Goal: Task Accomplishment & Management: Use online tool/utility

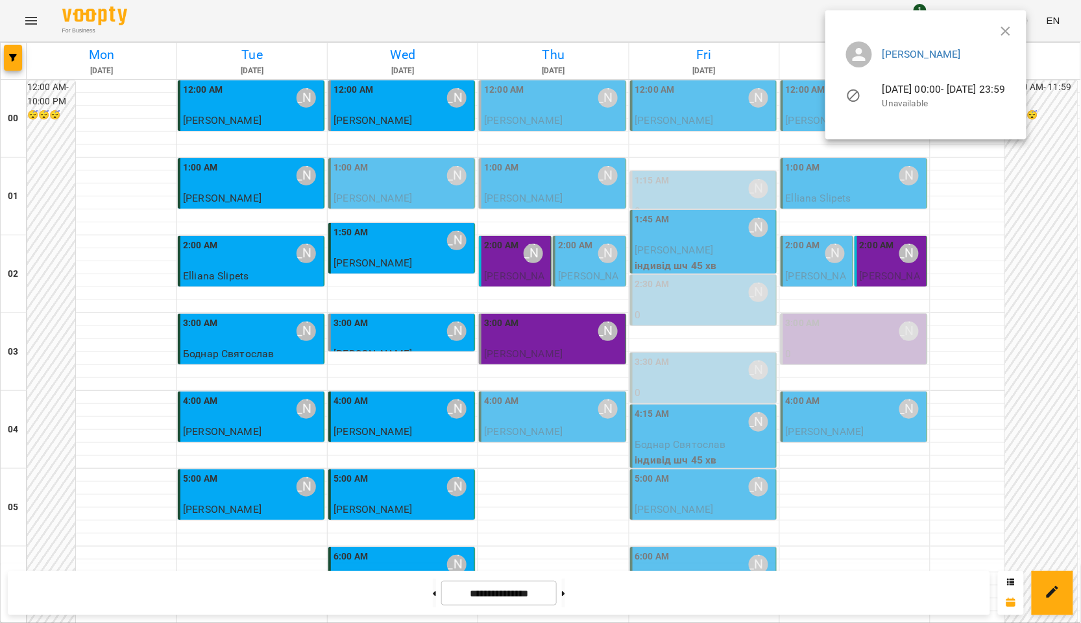
scroll to position [301, 0]
click at [1016, 31] on ul "Курбанова Софія 19-10-2025 00:00 - 19-10-2025 23:59 Unavailable" at bounding box center [926, 77] width 180 height 93
click at [1016, 34] on ul "Курбанова Софія 19-10-2025 00:00 - 19-10-2025 23:59 Unavailable" at bounding box center [926, 77] width 180 height 93
click at [1013, 26] on icon "button" at bounding box center [1006, 31] width 16 height 16
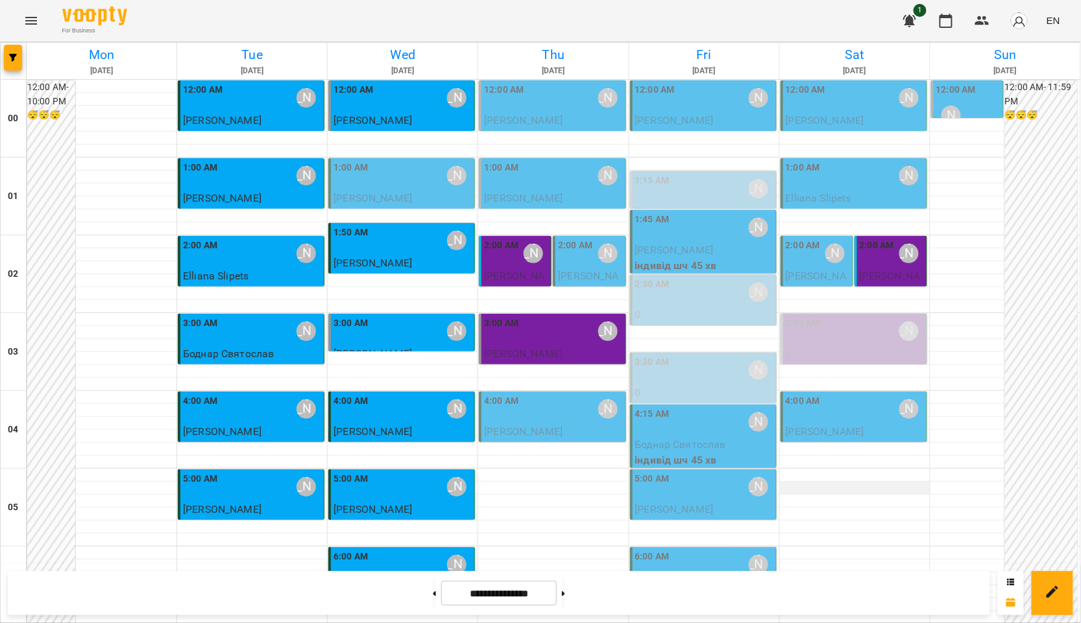
scroll to position [1382, 0]
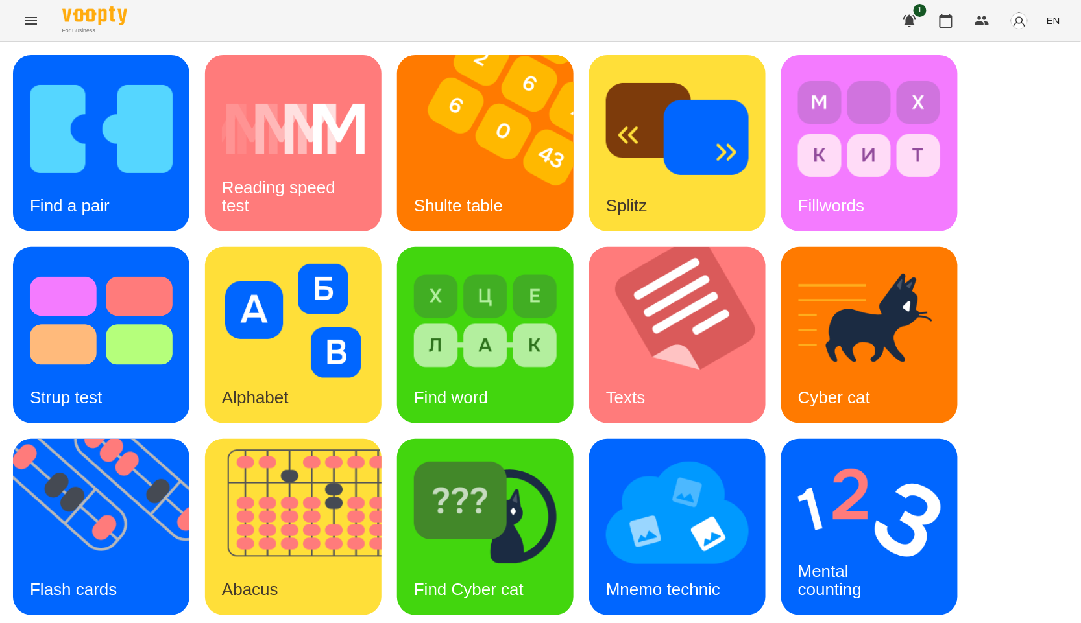
scroll to position [72, 0]
click at [178, 476] on img at bounding box center [109, 527] width 193 height 176
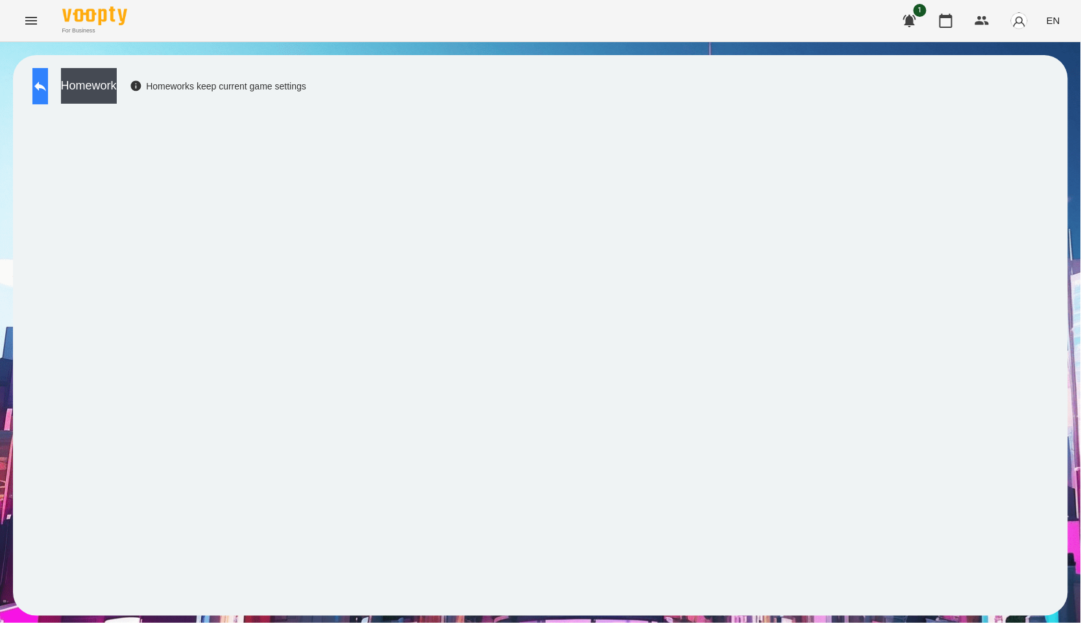
click at [48, 98] on button at bounding box center [40, 86] width 16 height 36
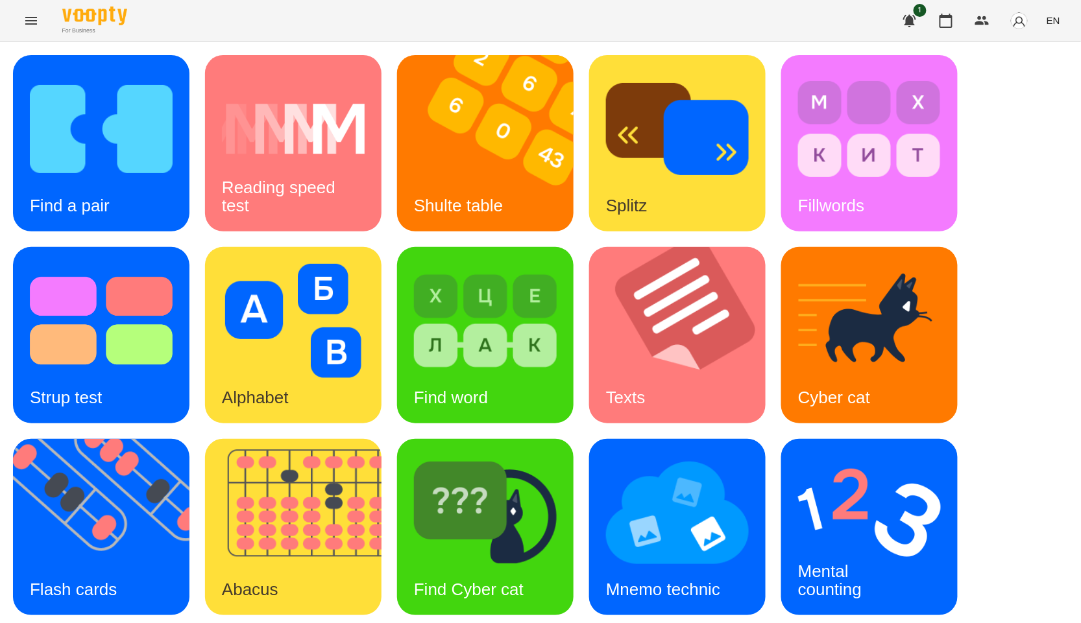
scroll to position [197, 0]
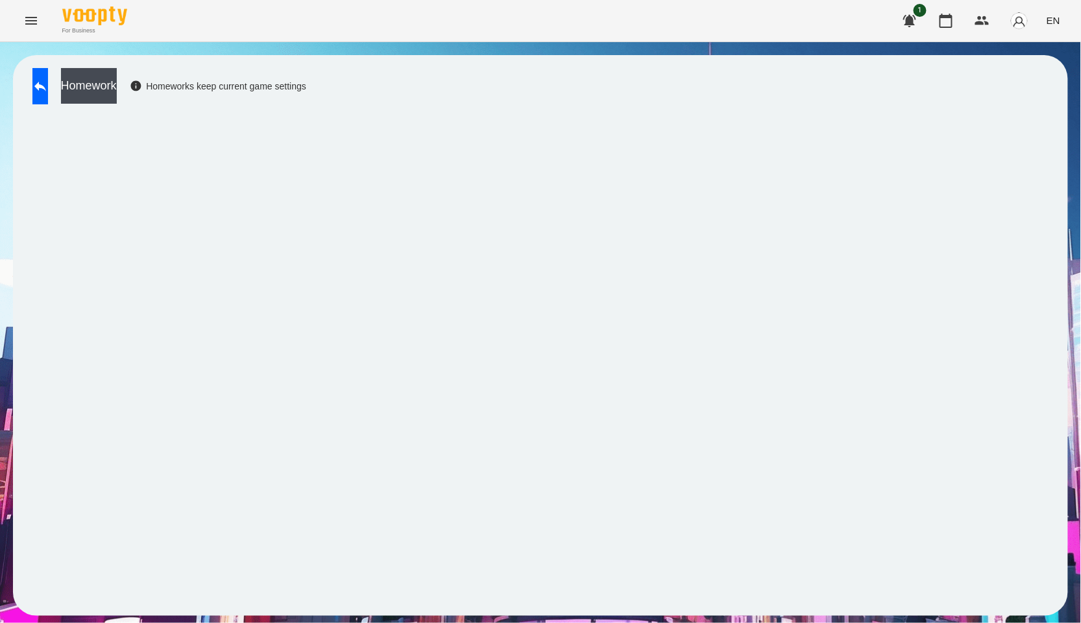
click at [1062, 156] on div "Homework Homeworks keep current game settings" at bounding box center [540, 335] width 1055 height 561
click at [48, 96] on button at bounding box center [40, 86] width 16 height 36
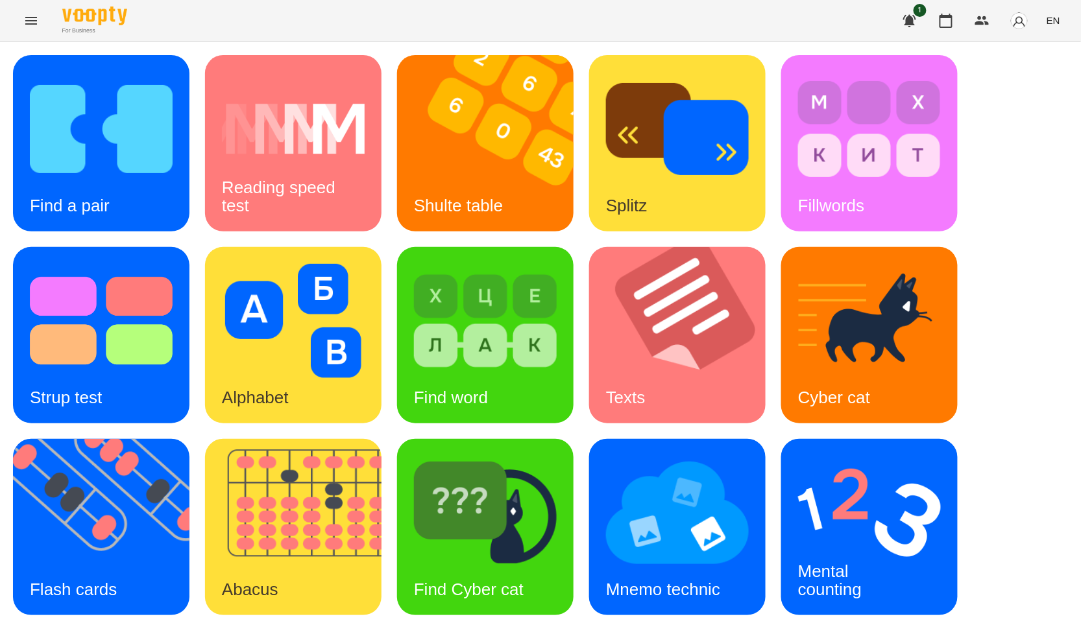
scroll to position [144, 0]
click at [122, 564] on div "Flash cards" at bounding box center [73, 589] width 121 height 51
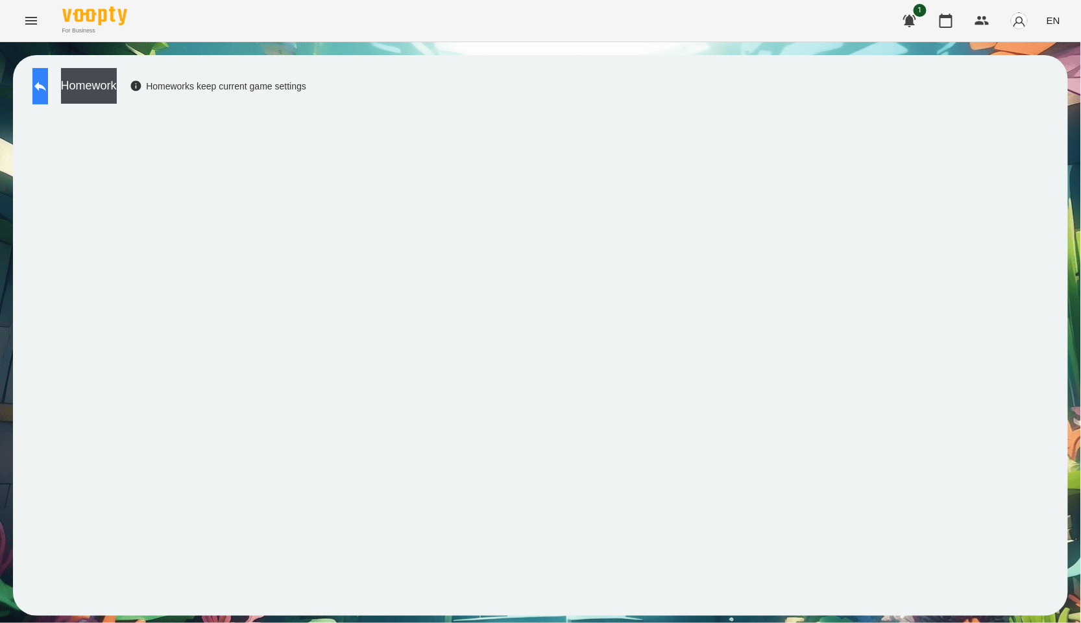
click at [48, 90] on icon at bounding box center [40, 86] width 16 height 16
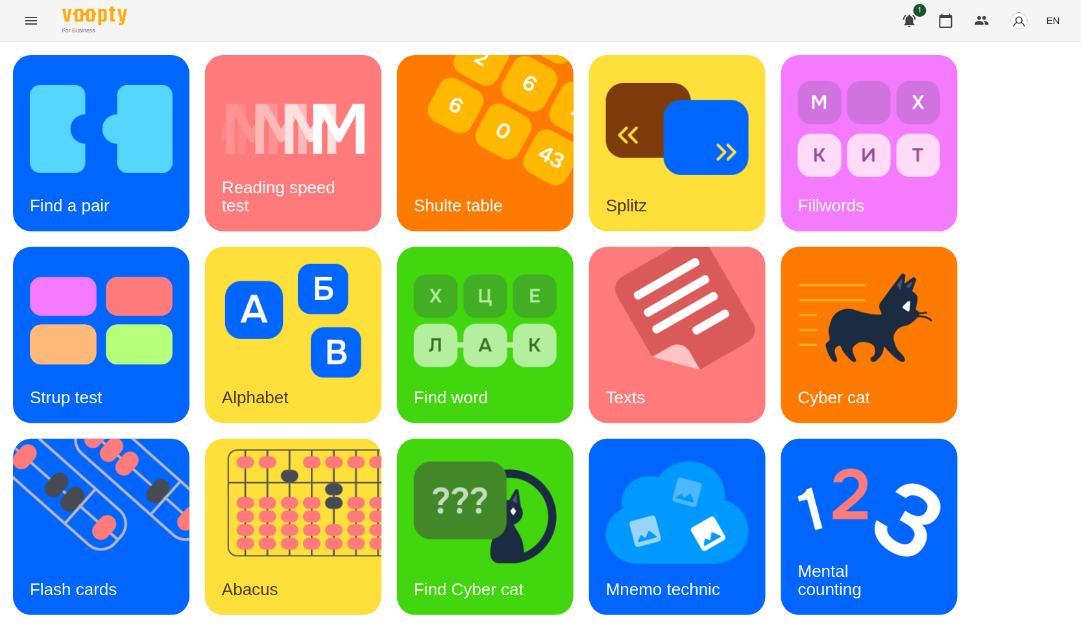
scroll to position [197, 0]
click at [874, 456] on img at bounding box center [869, 513] width 143 height 114
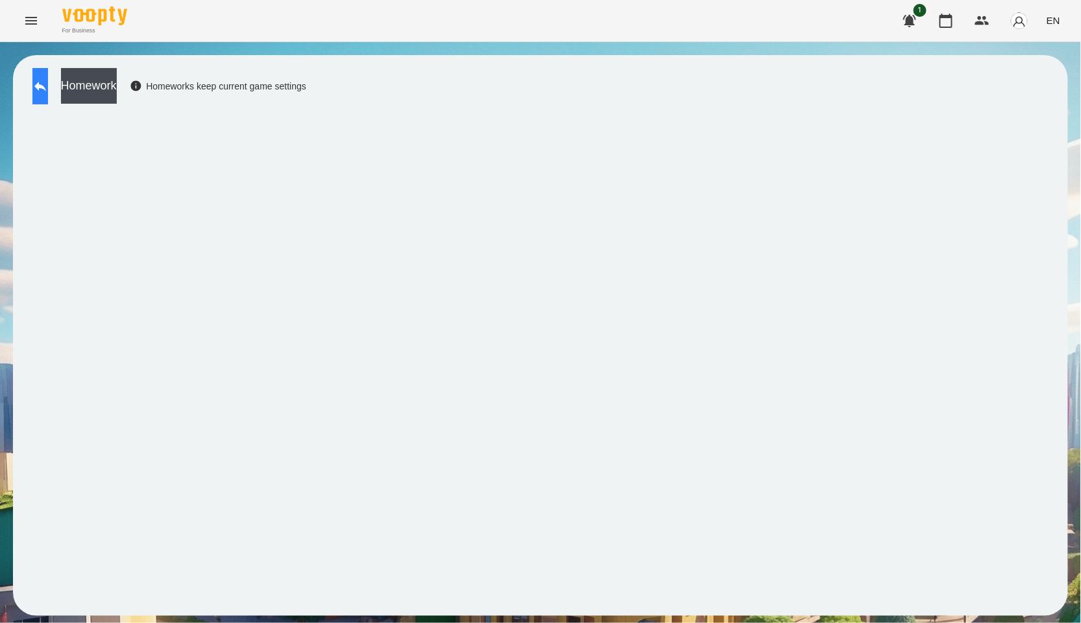
click at [48, 81] on icon at bounding box center [40, 86] width 16 height 16
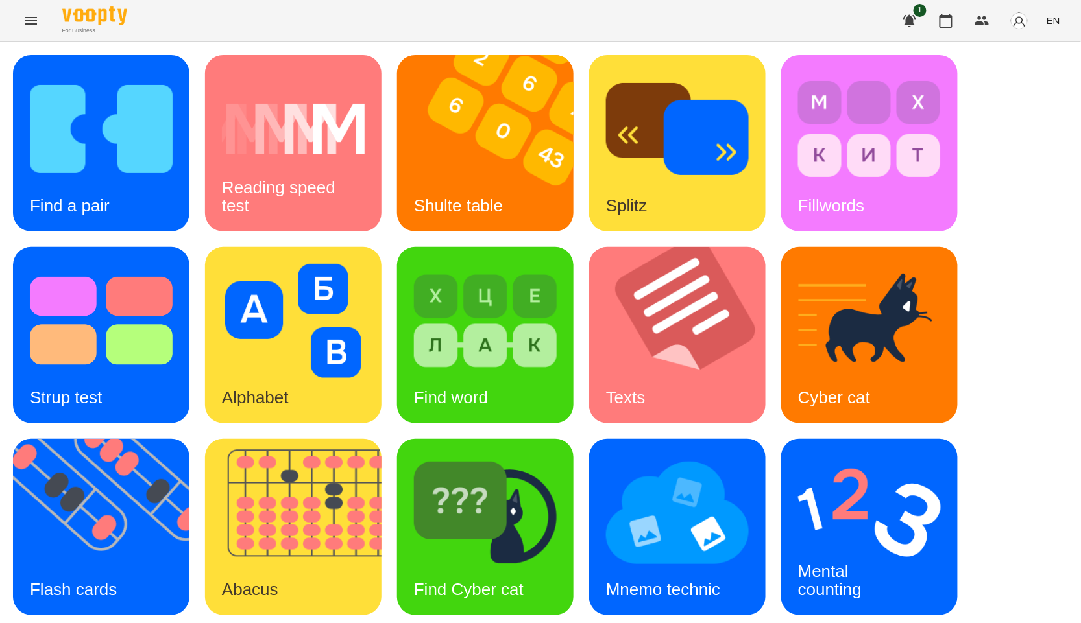
scroll to position [197, 0]
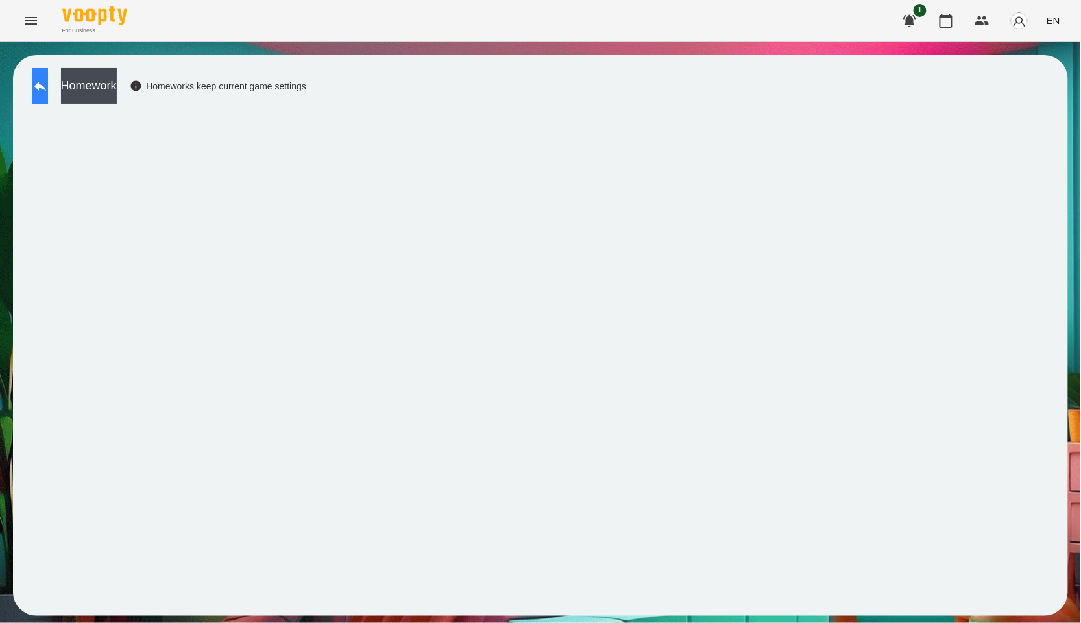
click at [48, 89] on button at bounding box center [40, 86] width 16 height 36
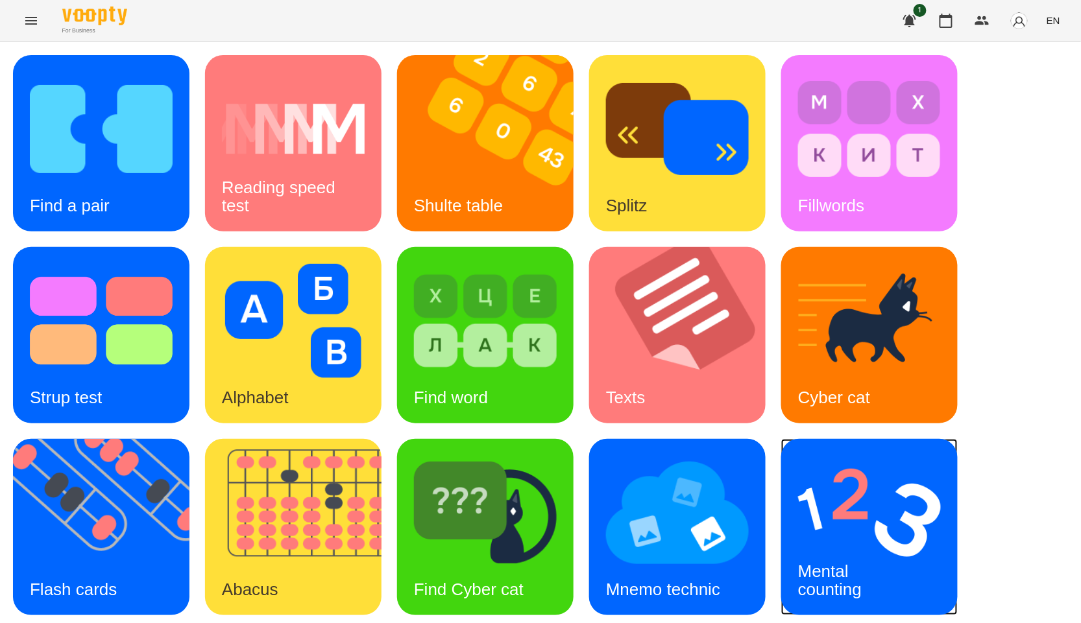
click at [811, 535] on img at bounding box center [869, 513] width 143 height 114
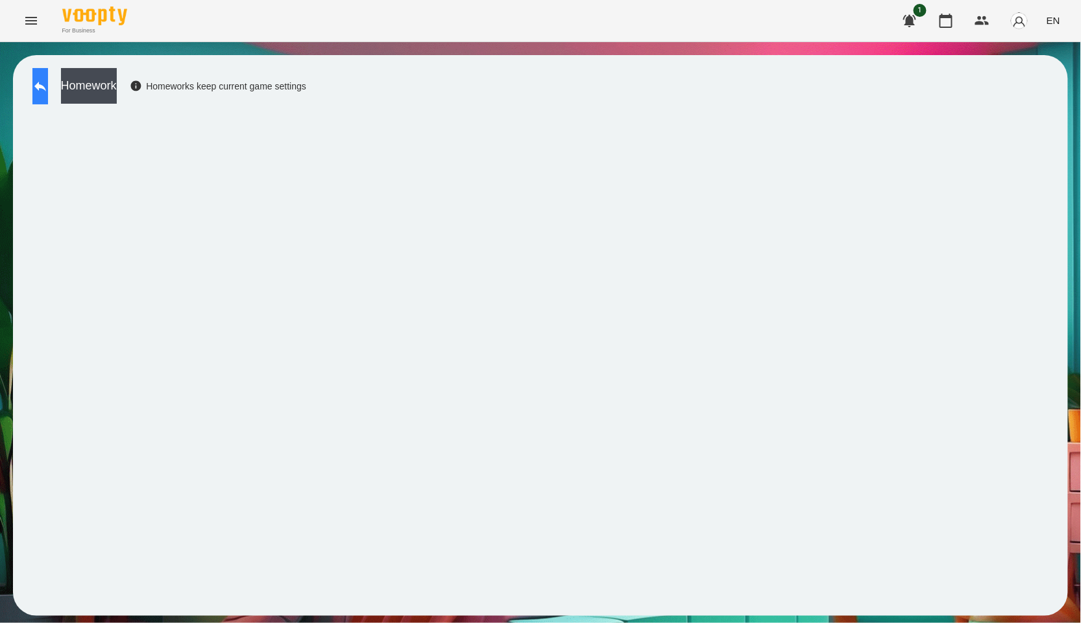
click at [48, 81] on icon at bounding box center [40, 86] width 16 height 16
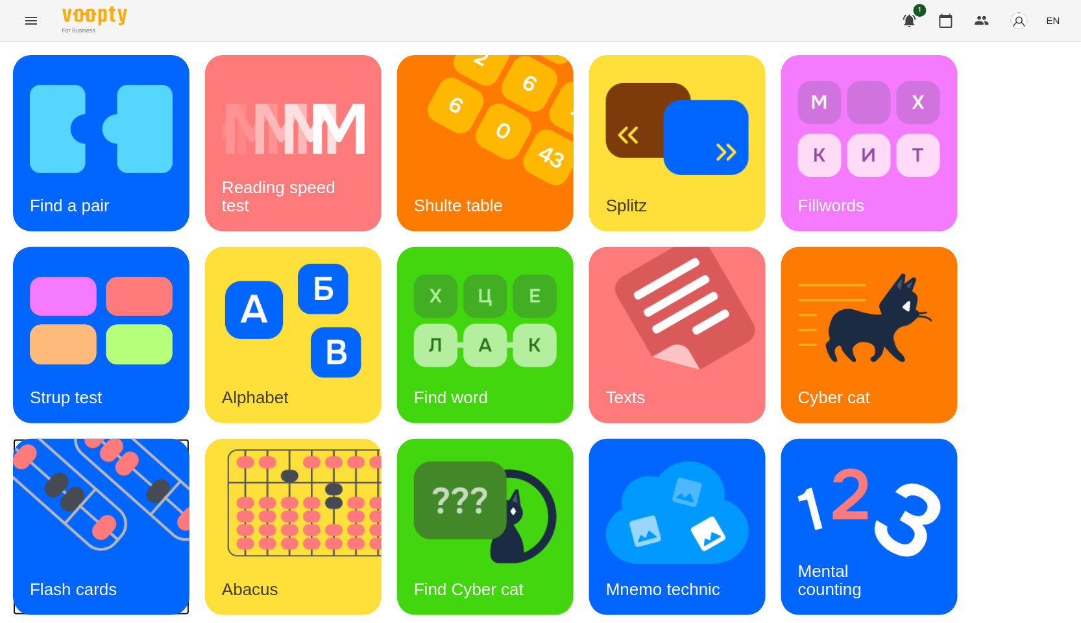
click at [78, 529] on img at bounding box center [109, 527] width 193 height 176
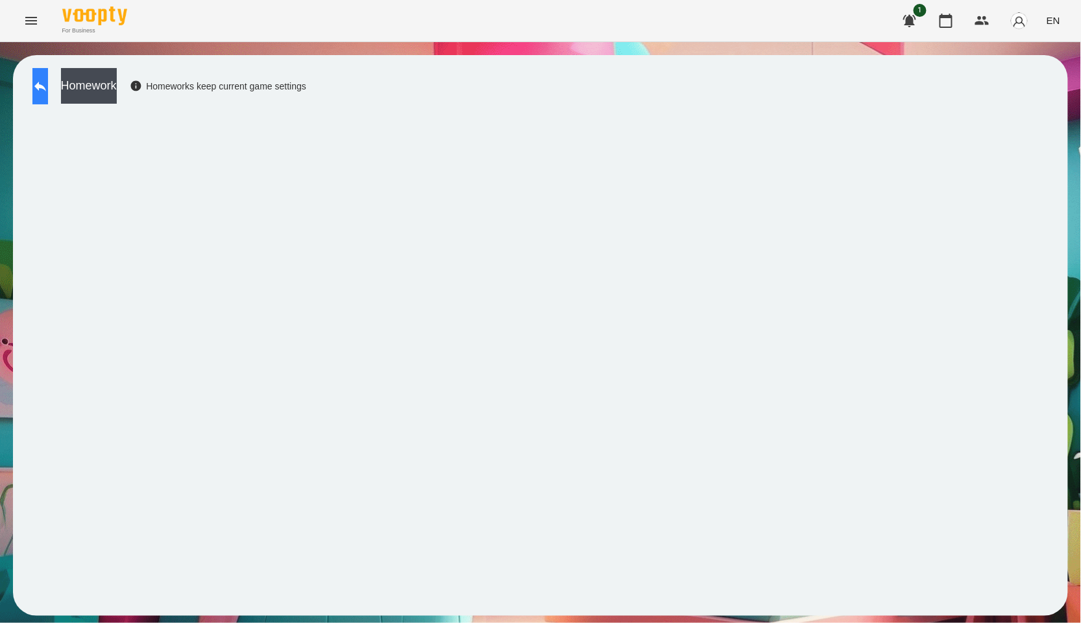
click at [48, 93] on icon at bounding box center [40, 86] width 16 height 16
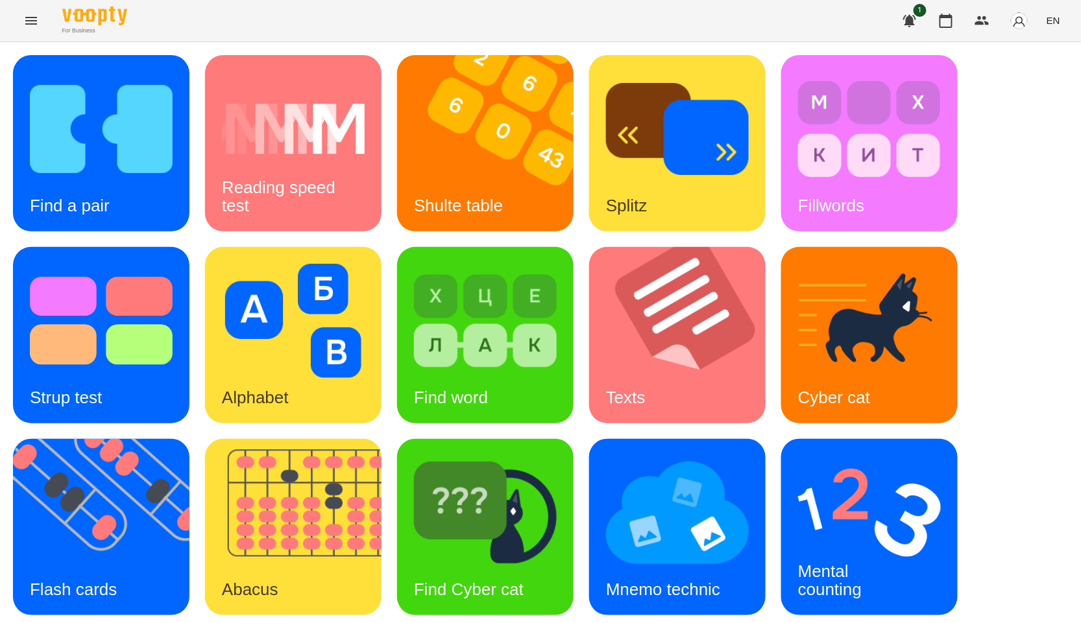
scroll to position [72, 0]
click at [86, 474] on img at bounding box center [109, 527] width 193 height 176
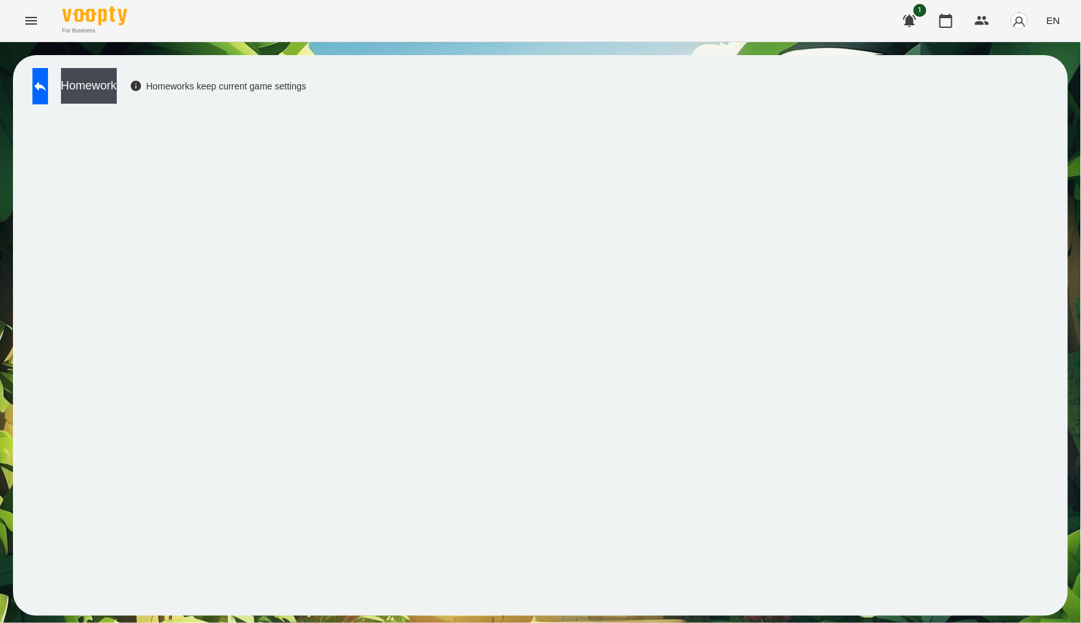
click at [84, 80] on div "Homework Homeworks keep current game settings" at bounding box center [166, 89] width 280 height 43
click at [48, 79] on icon at bounding box center [40, 86] width 16 height 16
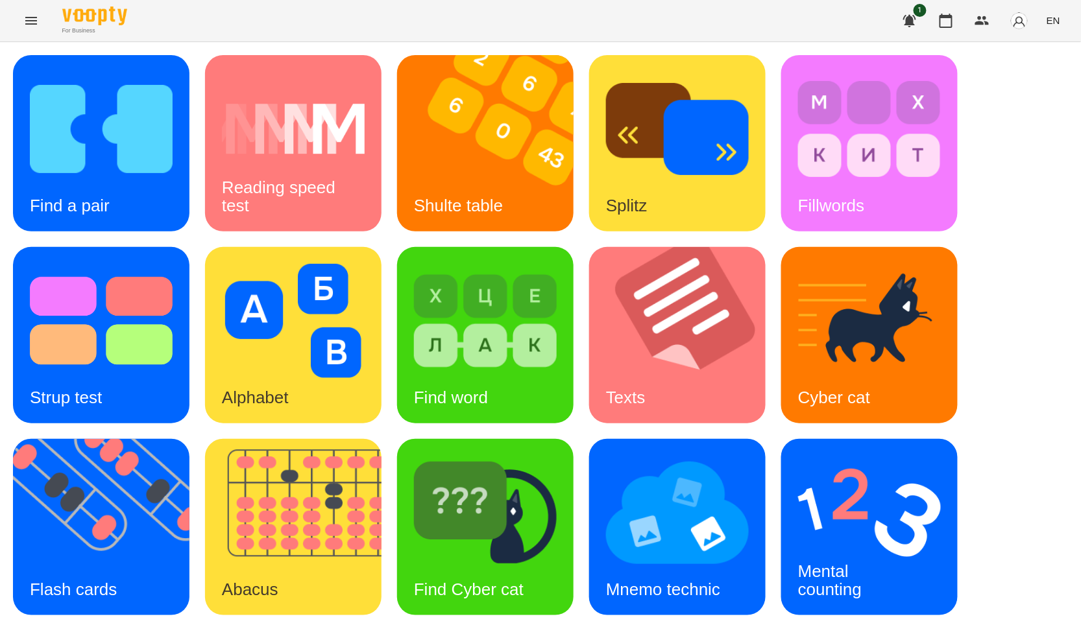
scroll to position [197, 0]
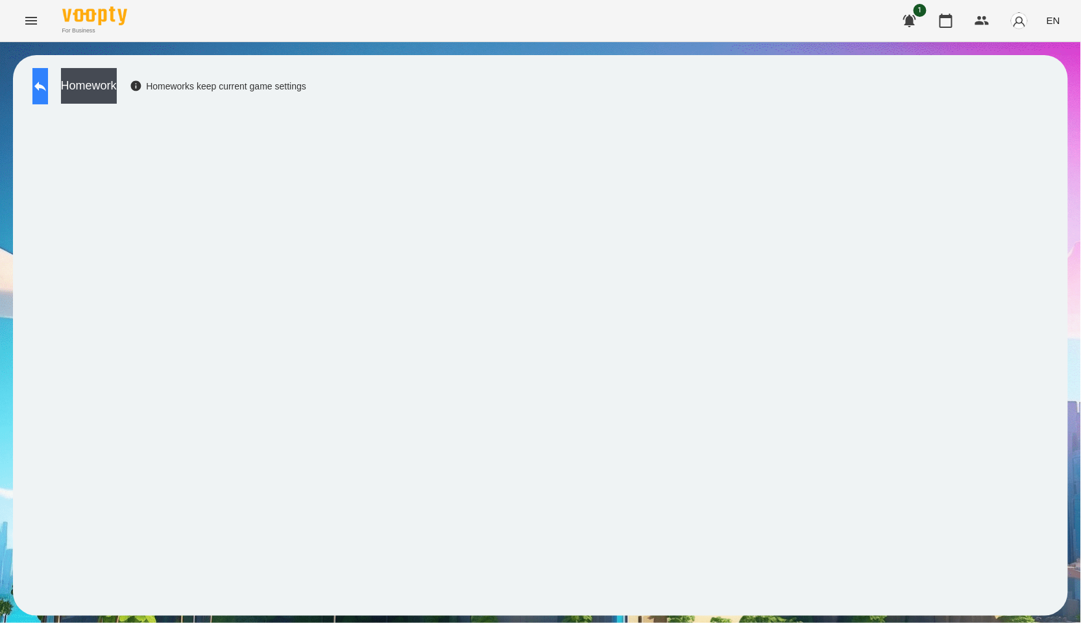
click at [43, 77] on button at bounding box center [40, 86] width 16 height 36
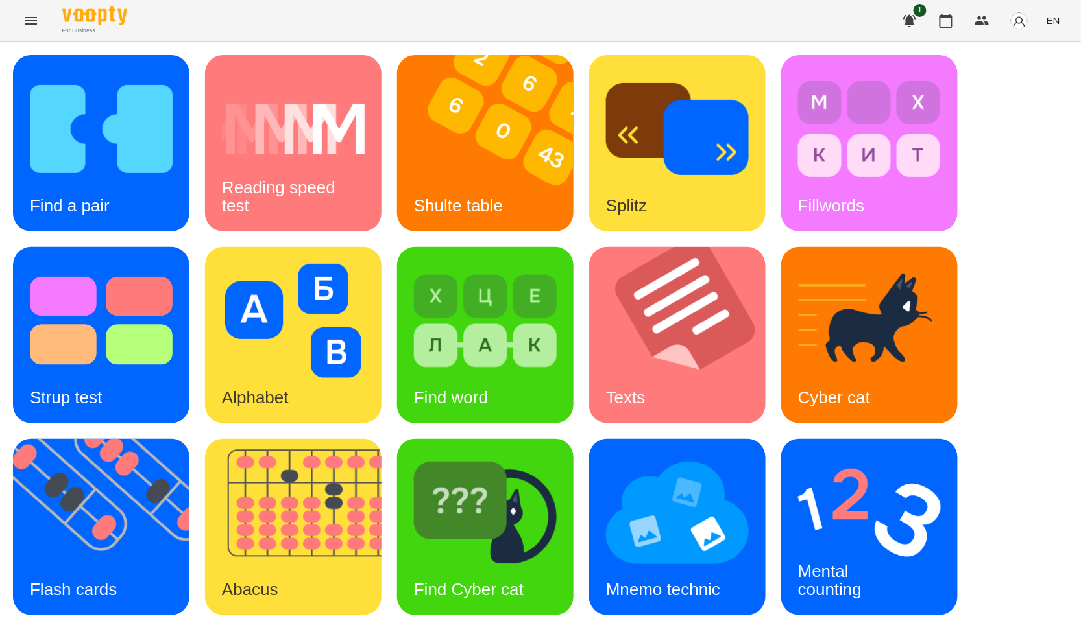
scroll to position [197, 0]
click at [845, 456] on img at bounding box center [869, 513] width 143 height 114
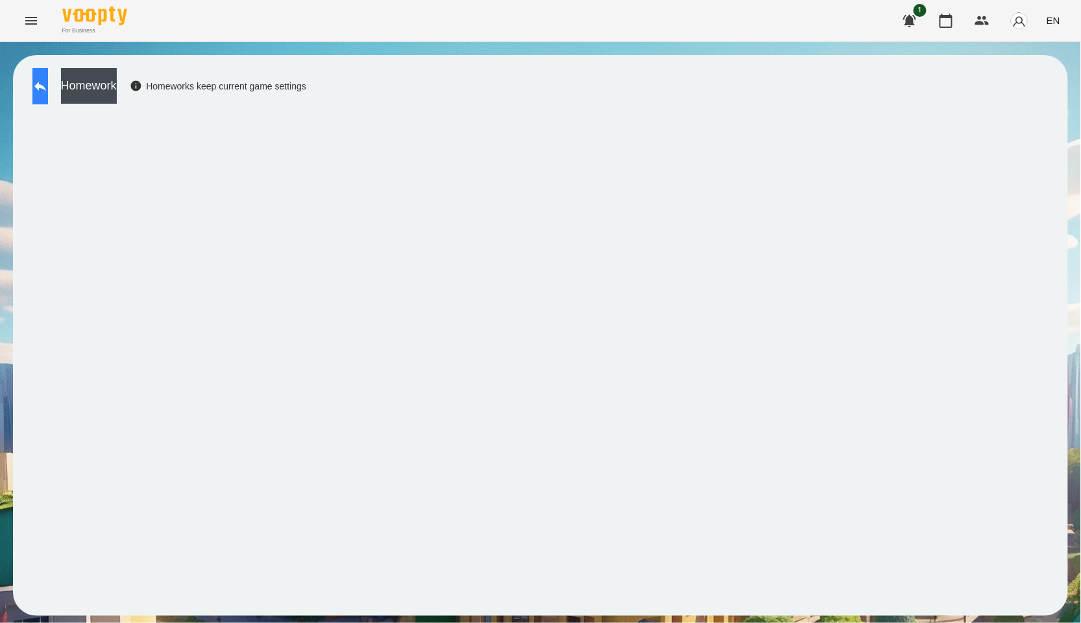
click at [48, 89] on icon at bounding box center [40, 86] width 16 height 16
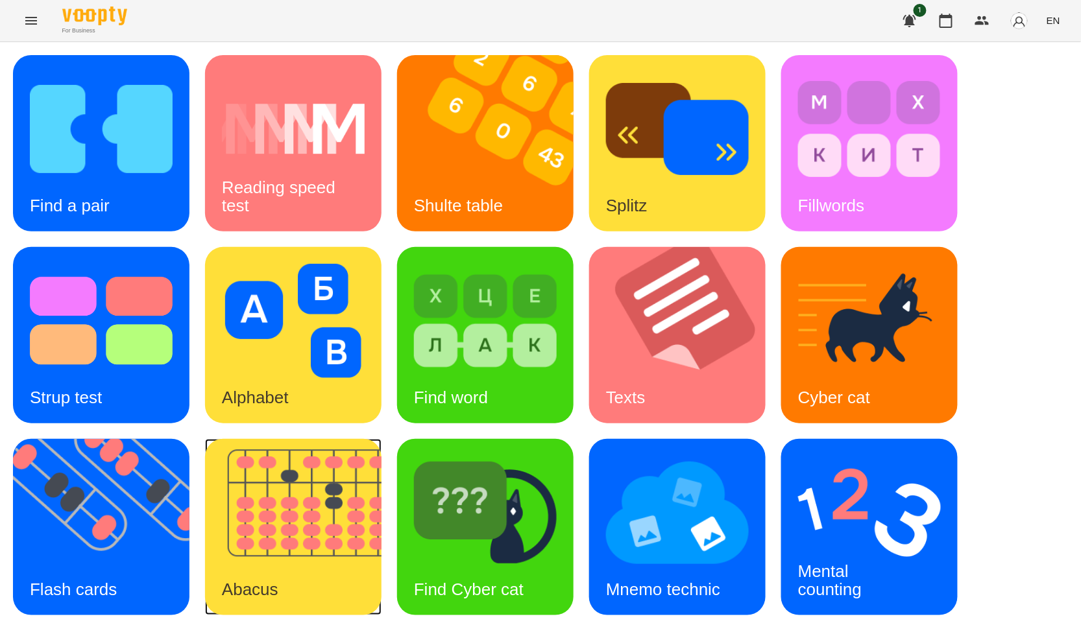
click at [266, 494] on img at bounding box center [301, 527] width 193 height 176
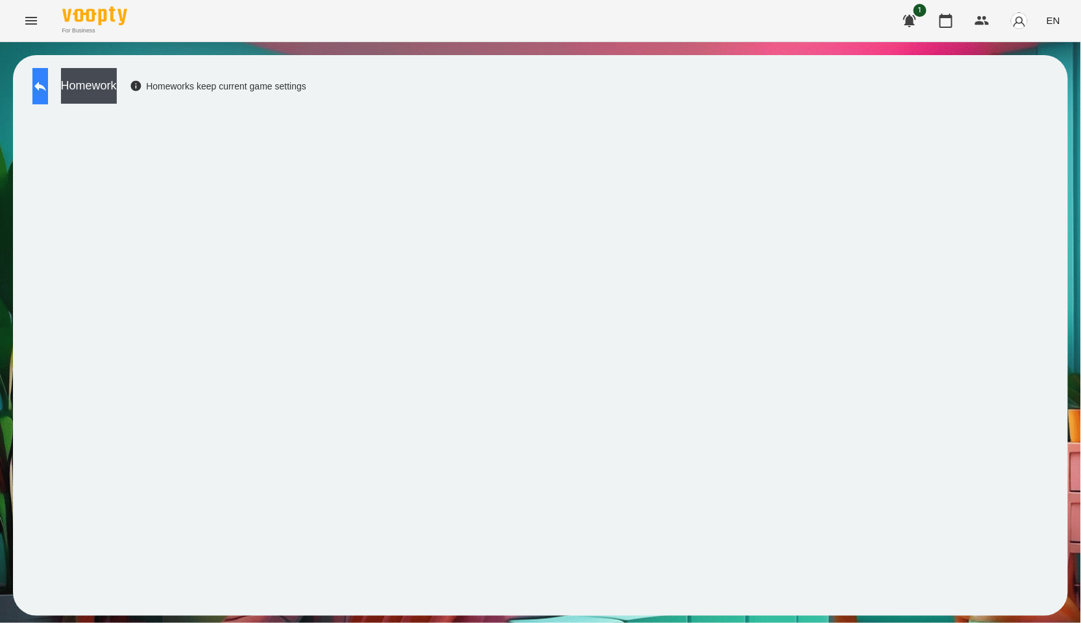
click at [40, 88] on button at bounding box center [40, 86] width 16 height 36
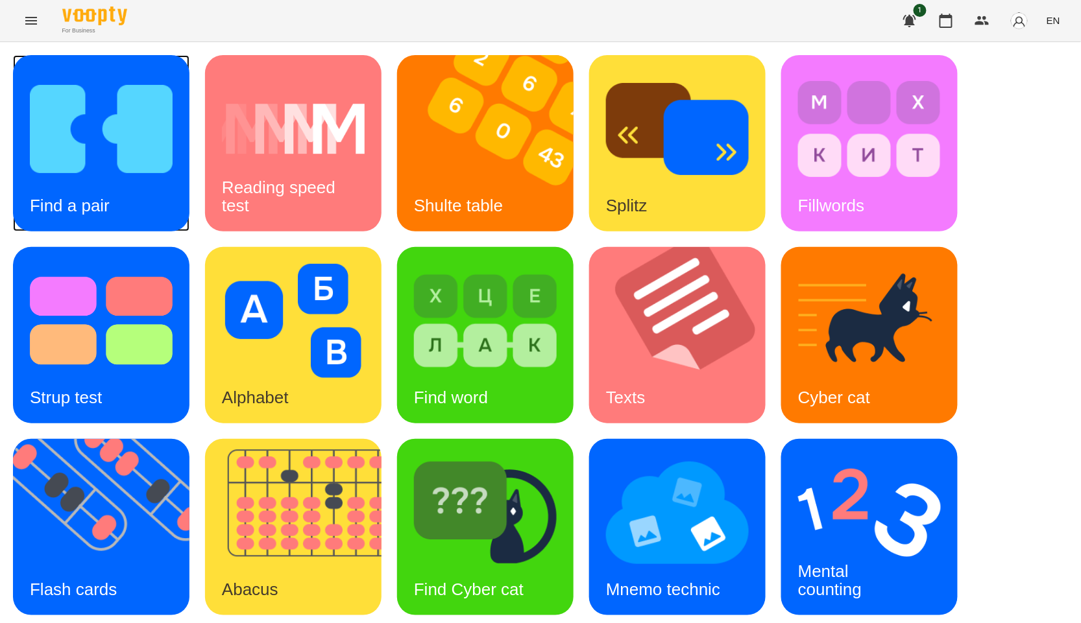
click at [130, 130] on img at bounding box center [101, 129] width 143 height 114
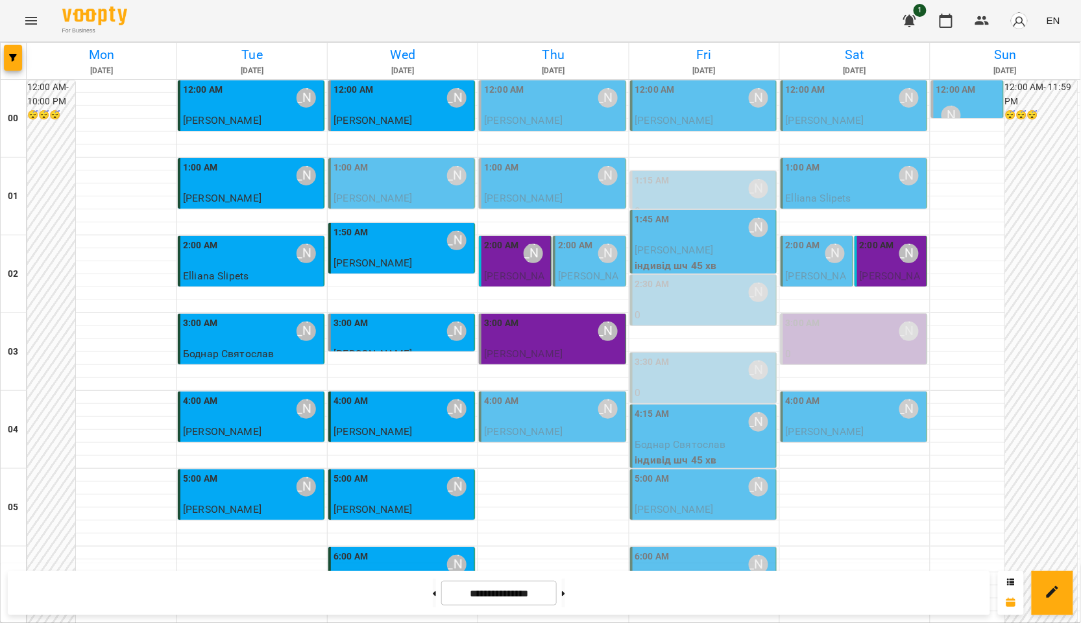
scroll to position [1382, 0]
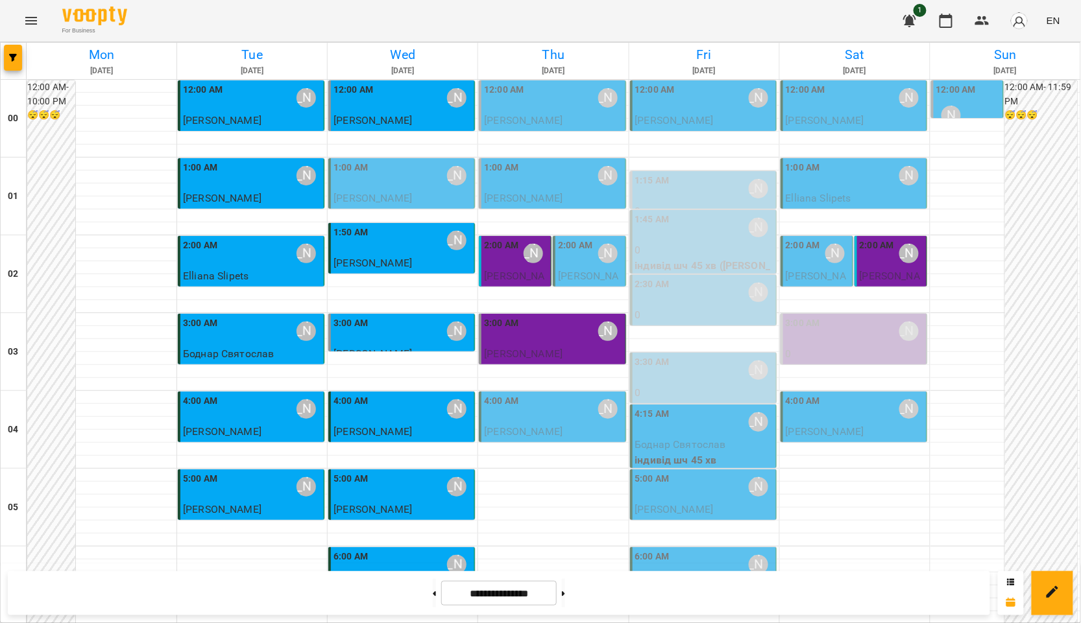
scroll to position [1382, 0]
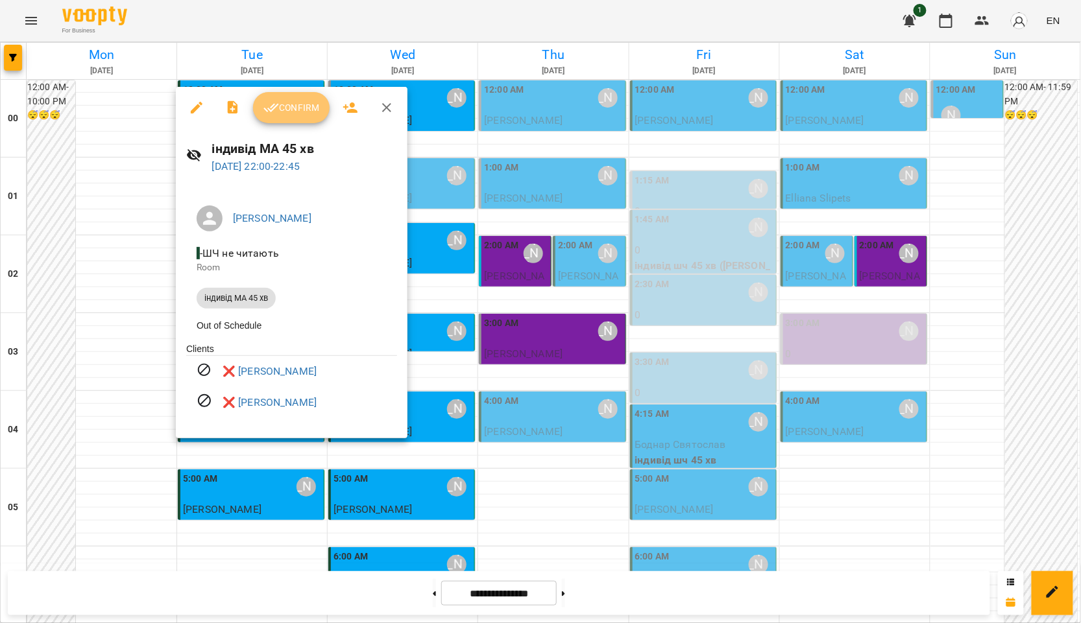
click at [266, 107] on icon "button" at bounding box center [271, 108] width 16 height 16
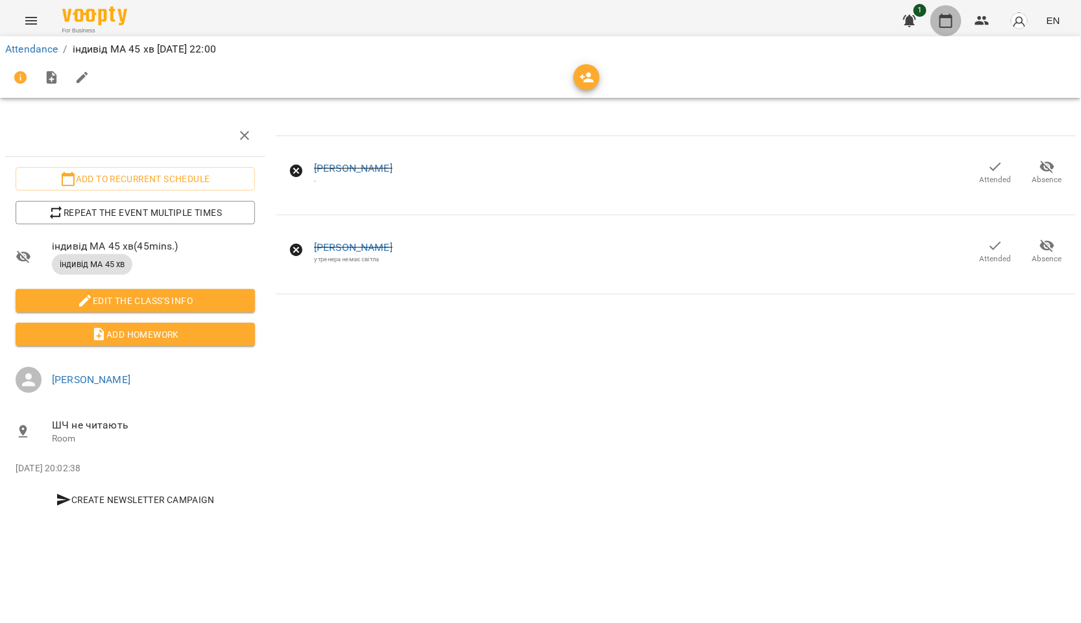
click at [941, 19] on icon "button" at bounding box center [945, 21] width 13 height 14
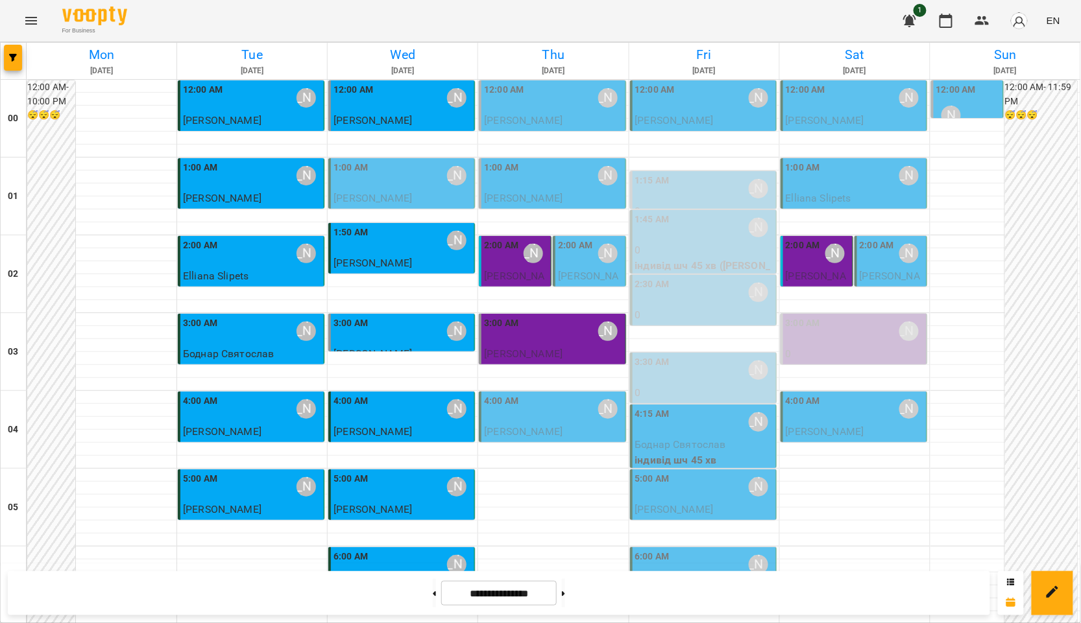
scroll to position [793, 0]
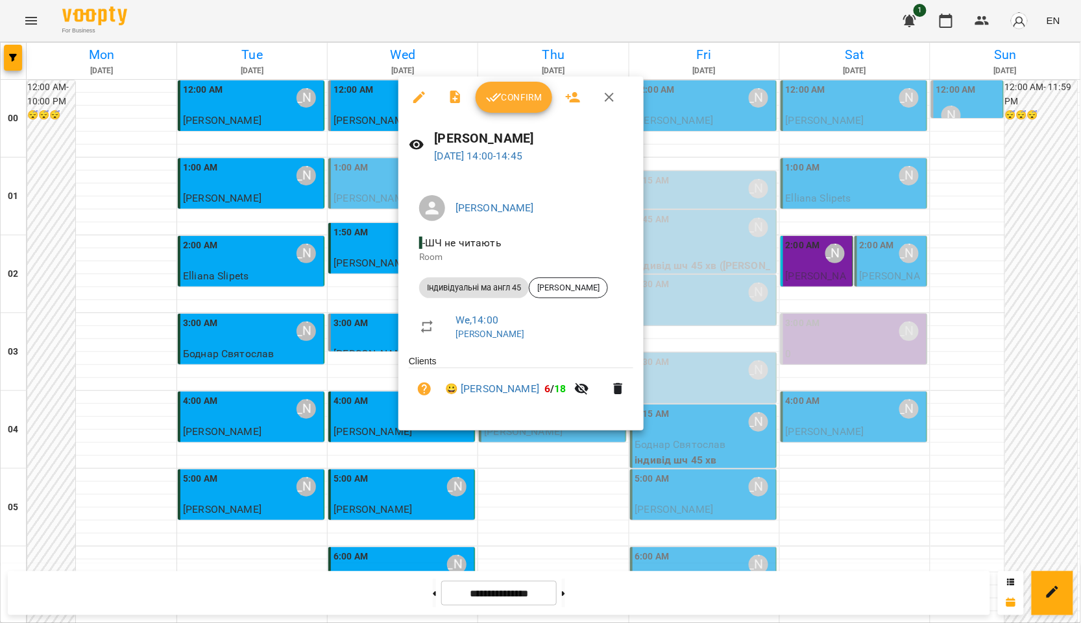
click at [512, 114] on div "Confirm" at bounding box center [520, 98] width 245 height 42
click at [516, 99] on span "Confirm" at bounding box center [514, 98] width 56 height 16
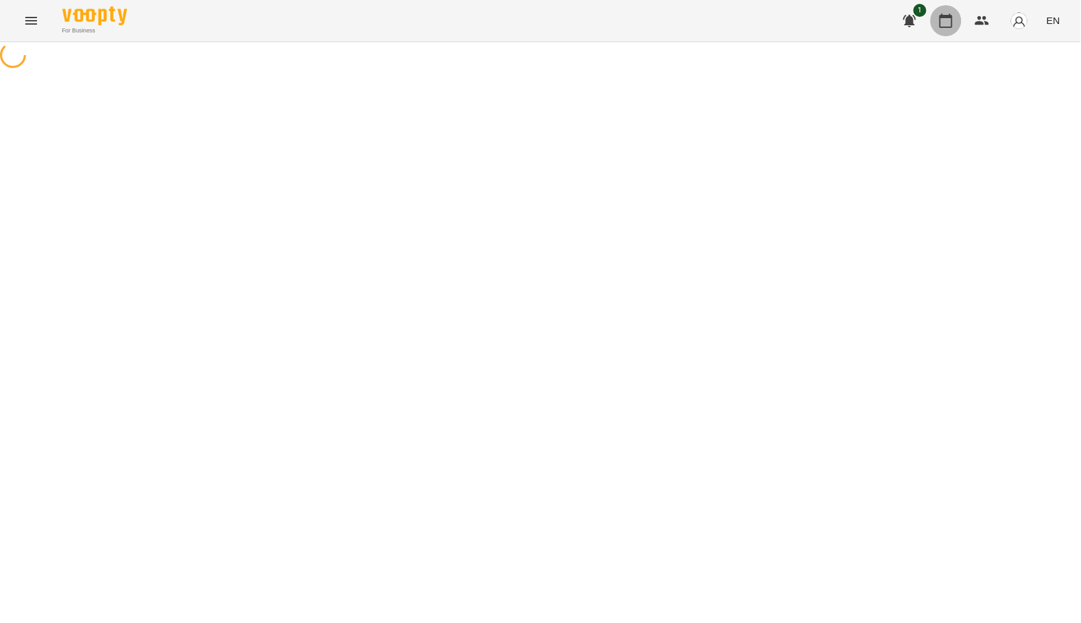
click at [947, 27] on icon "button" at bounding box center [945, 21] width 13 height 14
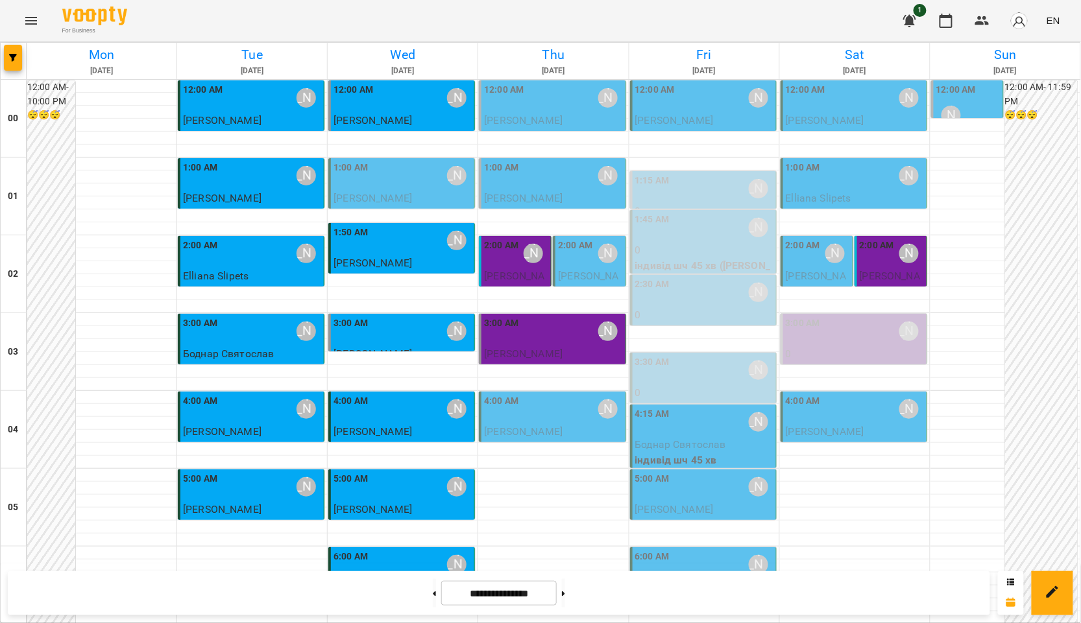
scroll to position [474, 0]
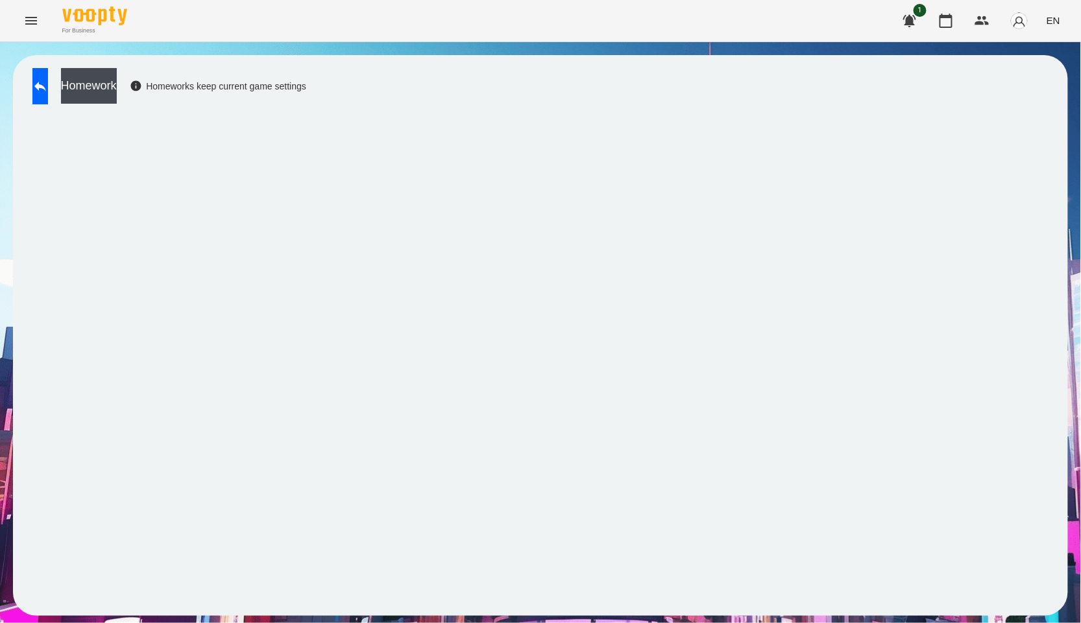
click at [77, 65] on div "Homework Homeworks keep current game settings" at bounding box center [540, 335] width 1055 height 561
click at [48, 86] on button at bounding box center [40, 86] width 16 height 36
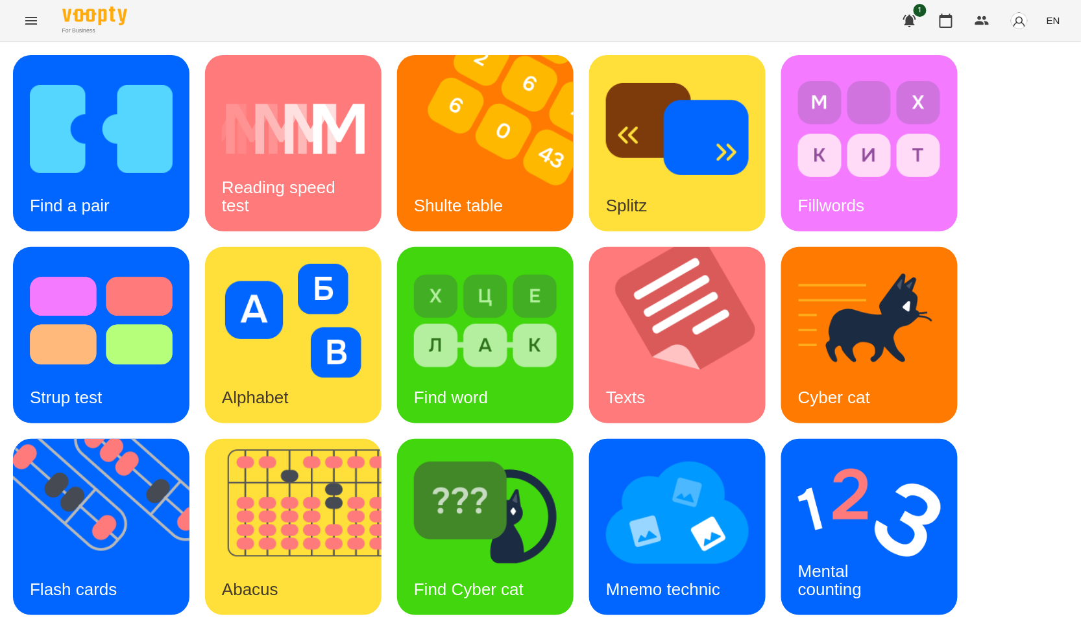
scroll to position [197, 0]
click at [172, 439] on img at bounding box center [109, 527] width 193 height 176
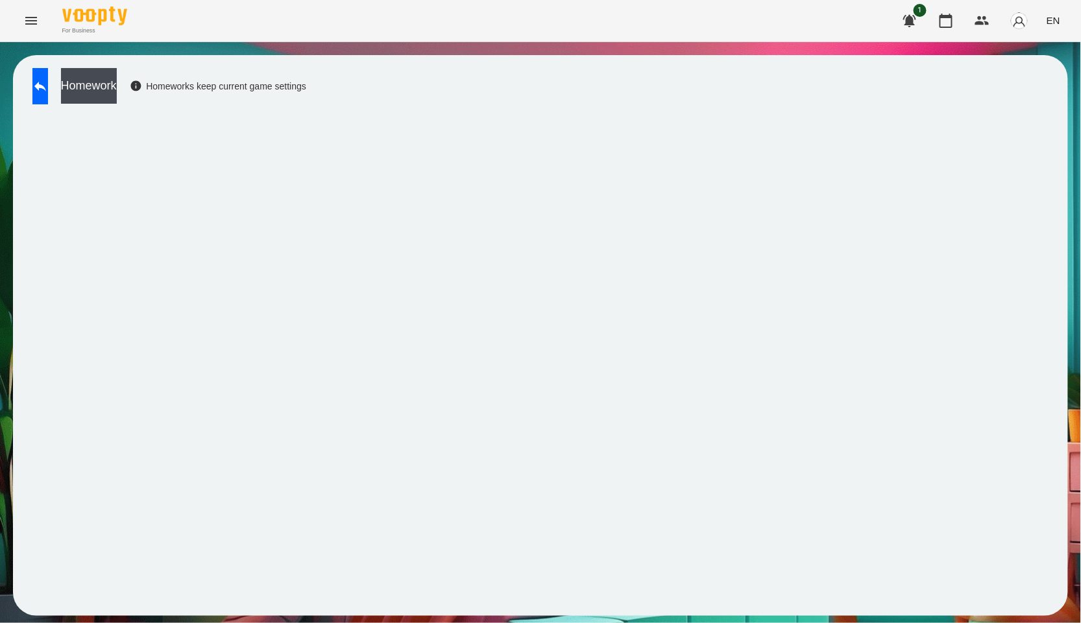
drag, startPoint x: 79, startPoint y: 62, endPoint x: 76, endPoint y: 69, distance: 7.8
click at [79, 62] on div "Homework Homeworks keep current game settings" at bounding box center [540, 335] width 1055 height 561
click at [48, 78] on button at bounding box center [40, 86] width 16 height 36
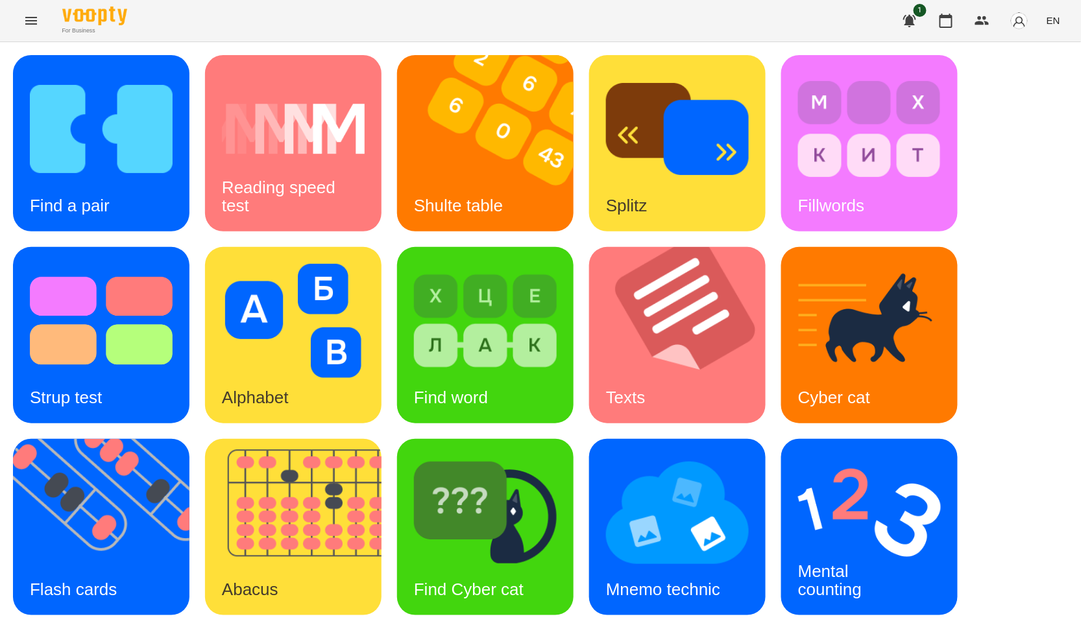
scroll to position [197, 0]
click at [324, 439] on img at bounding box center [301, 527] width 193 height 176
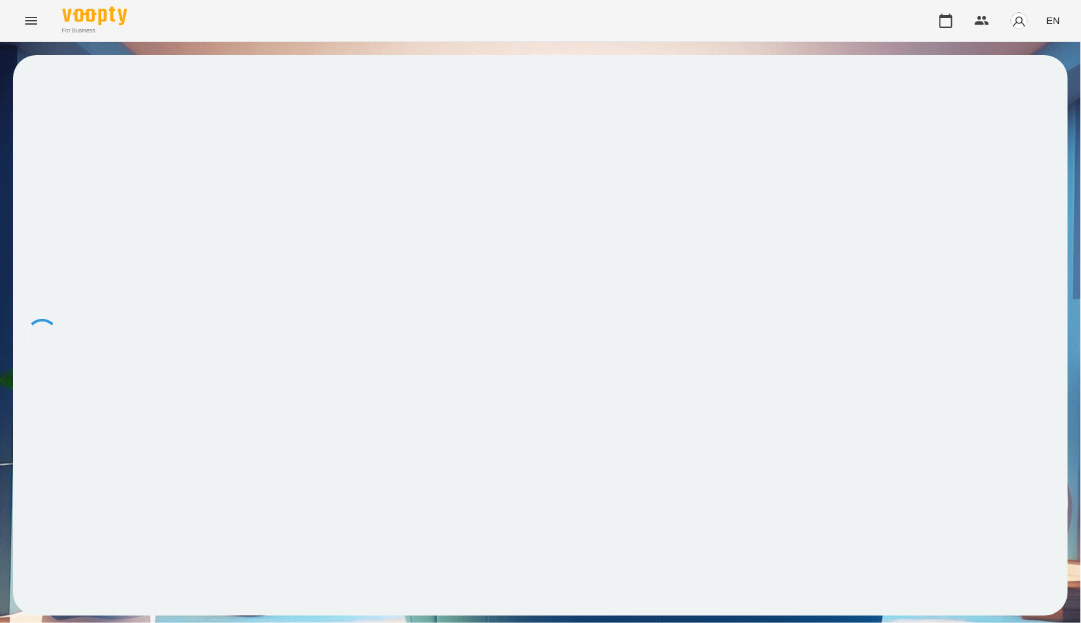
drag, startPoint x: 508, startPoint y: 291, endPoint x: 382, endPoint y: 195, distance: 158.3
click at [0, 0] on iframe at bounding box center [0, 0] width 0 height 0
click at [48, 84] on button at bounding box center [40, 86] width 16 height 36
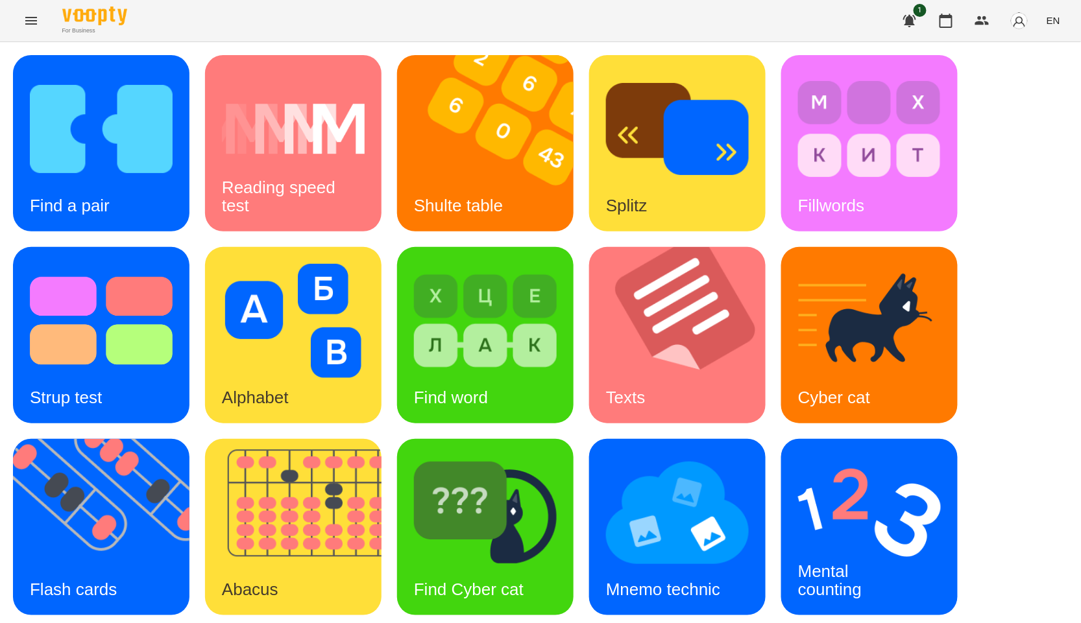
scroll to position [197, 0]
click at [852, 562] on h3 "Mental counting" at bounding box center [830, 580] width 64 height 37
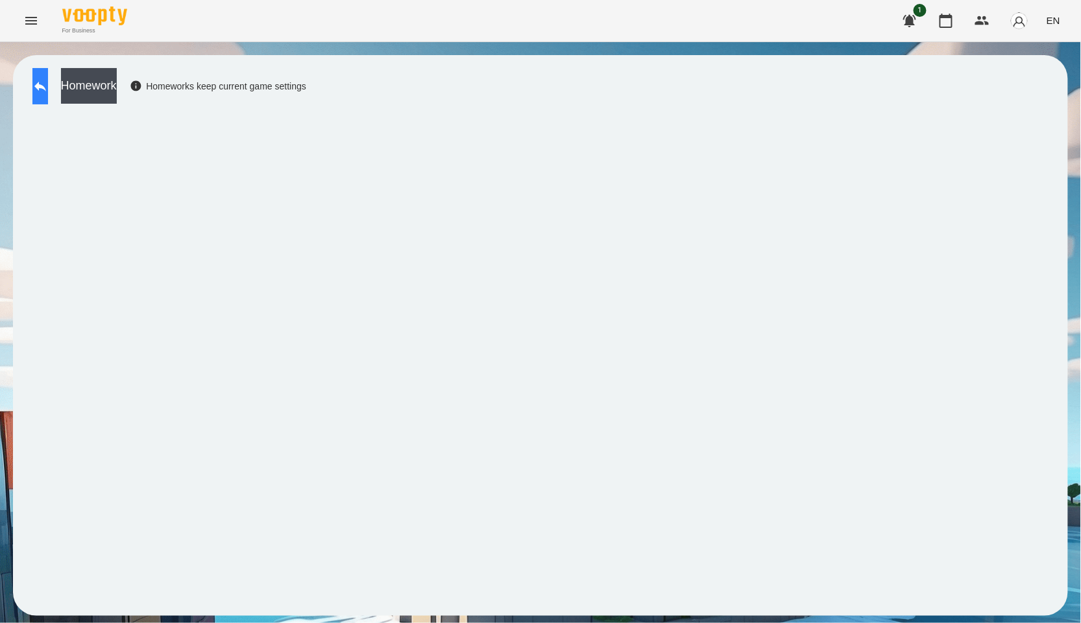
click at [46, 85] on icon at bounding box center [40, 87] width 12 height 10
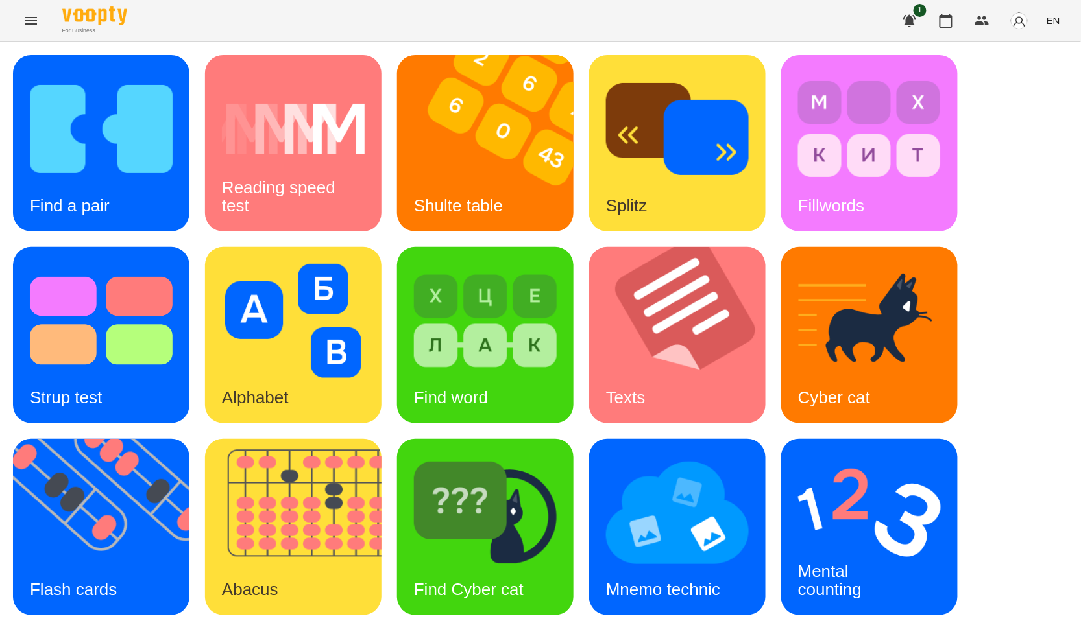
scroll to position [197, 0]
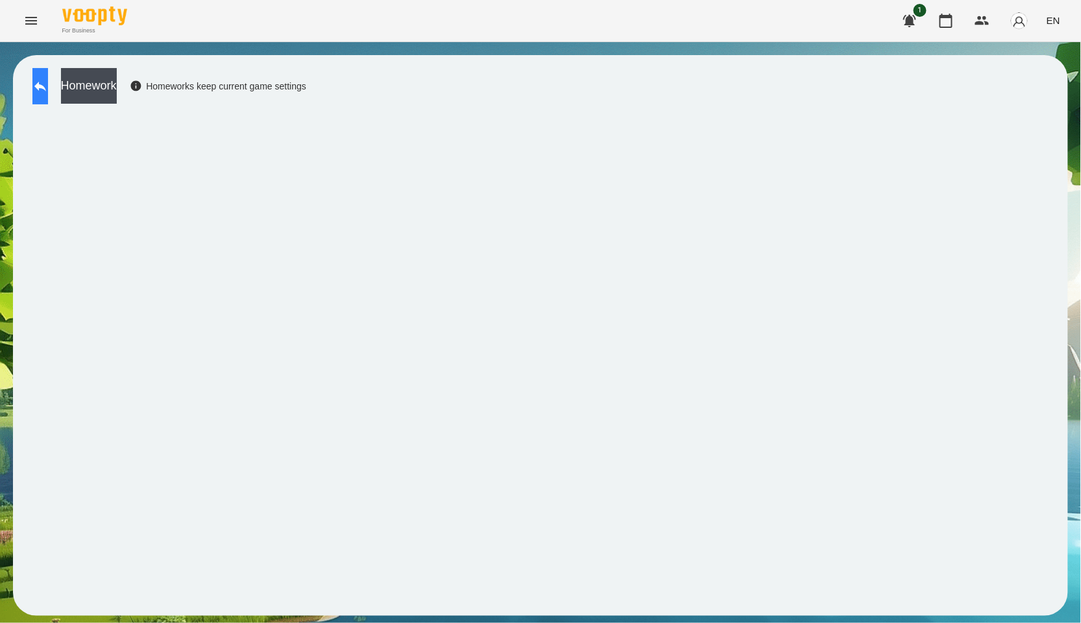
click at [46, 86] on icon at bounding box center [40, 87] width 12 height 10
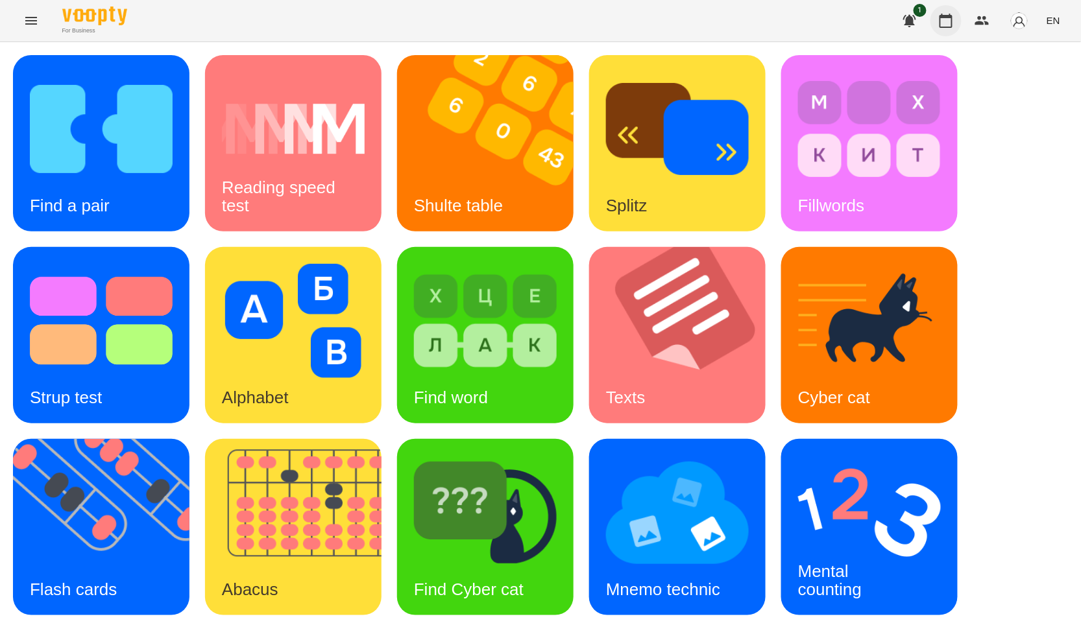
click at [947, 27] on icon "button" at bounding box center [945, 21] width 13 height 14
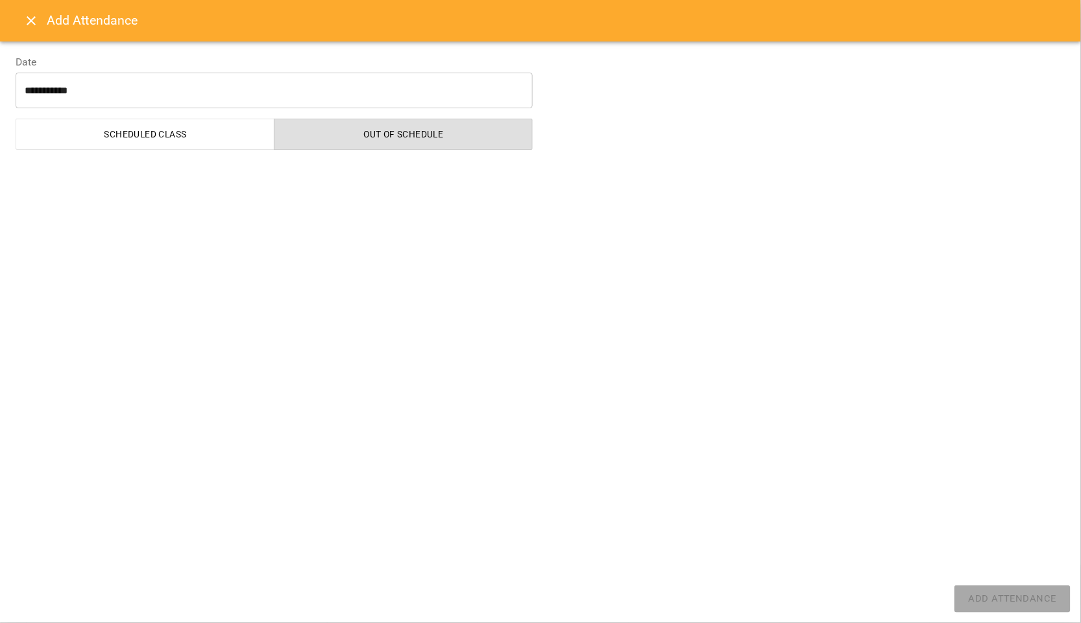
select select "**********"
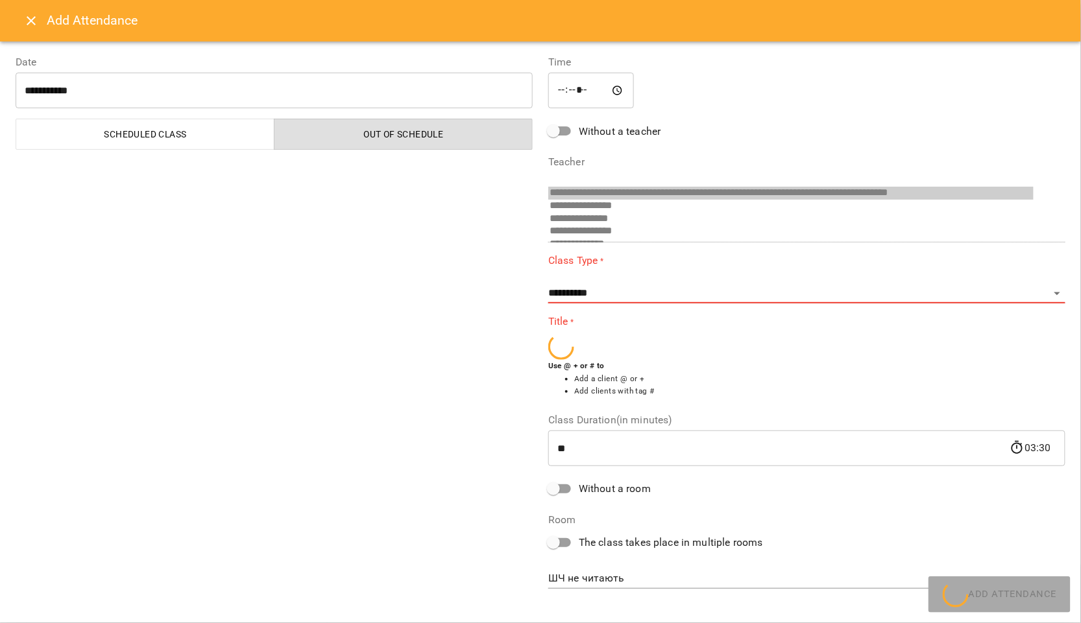
scroll to position [472, 0]
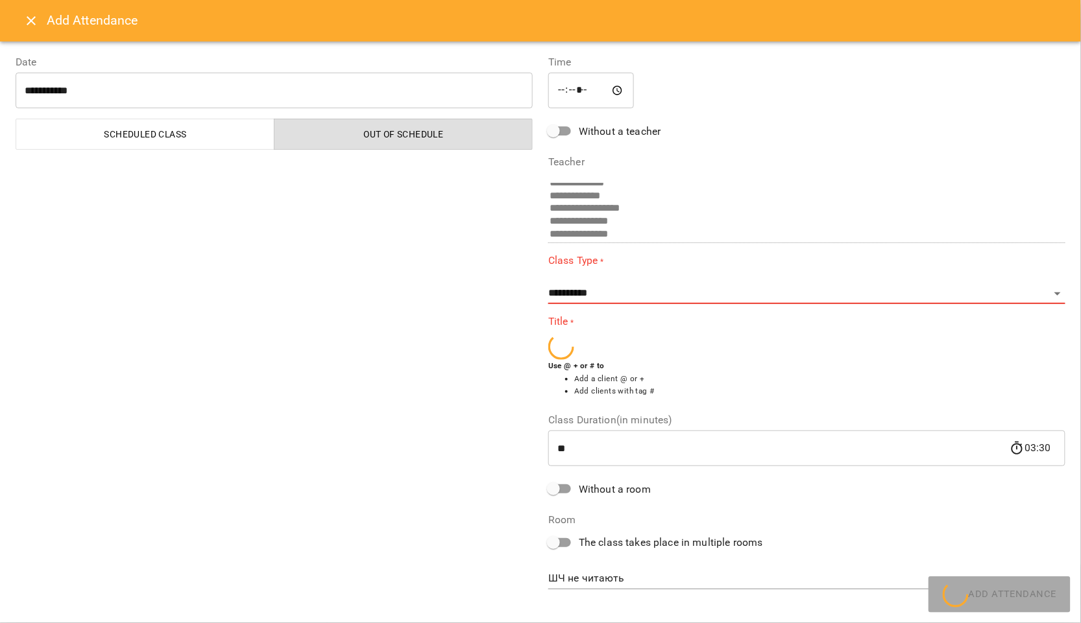
click at [24, 20] on icon "Close" at bounding box center [31, 21] width 16 height 16
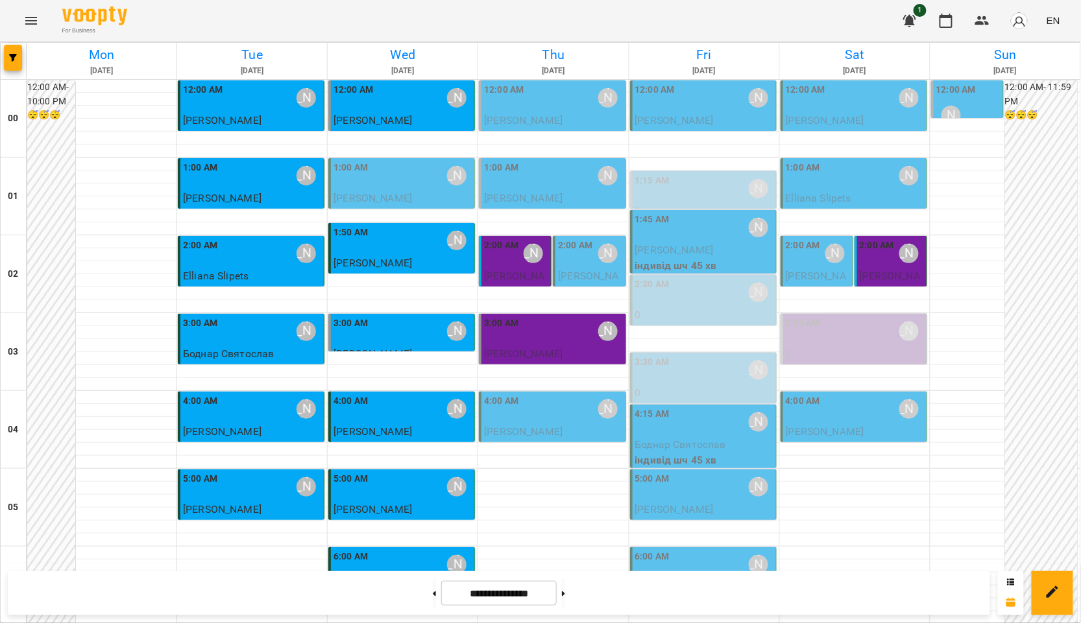
click at [37, 23] on icon "Menu" at bounding box center [31, 21] width 16 height 16
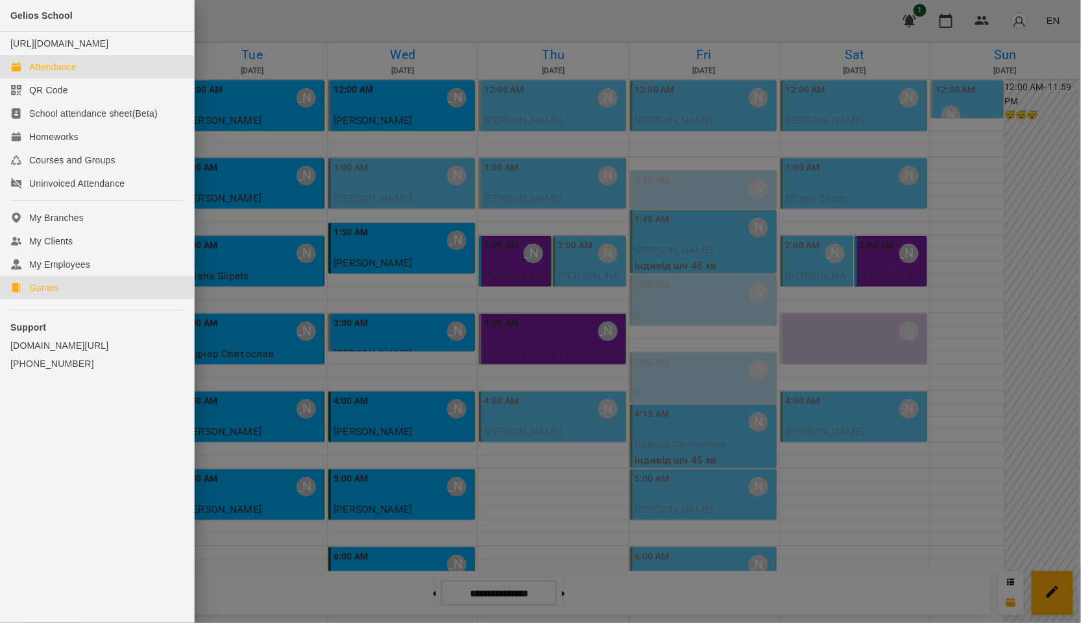
click at [65, 300] on link "Games" at bounding box center [97, 287] width 194 height 23
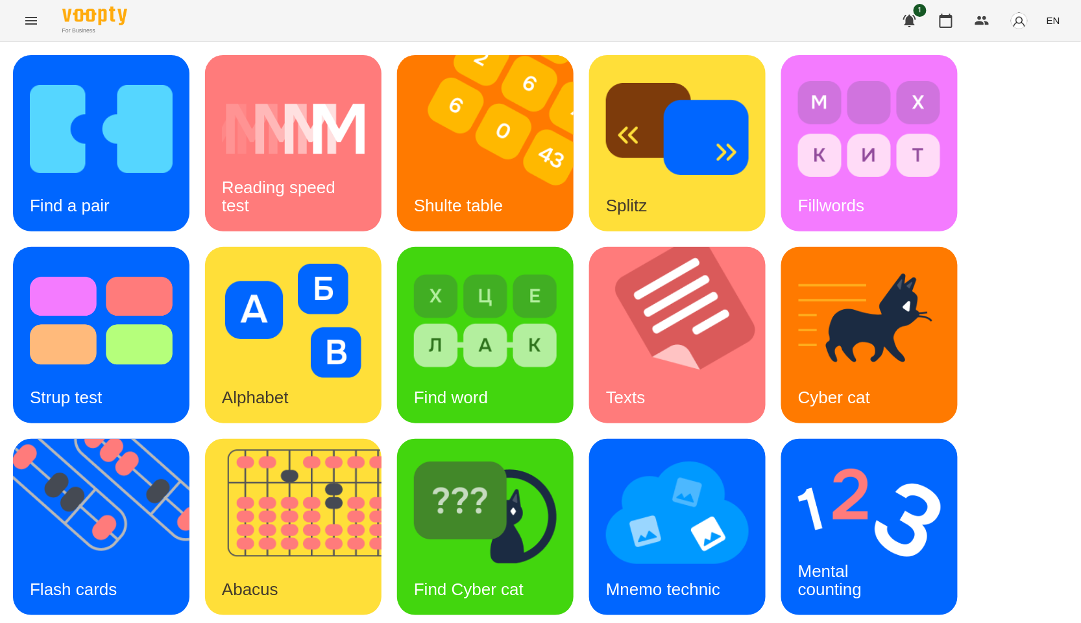
scroll to position [144, 0]
click at [804, 456] on img at bounding box center [869, 513] width 143 height 114
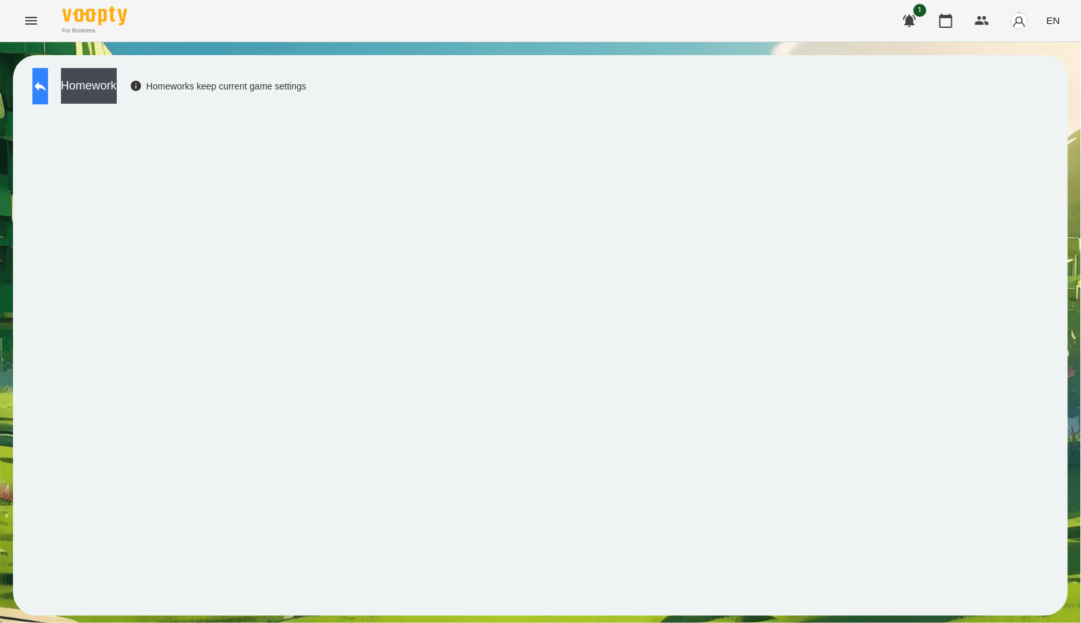
click at [47, 96] on button at bounding box center [40, 86] width 16 height 36
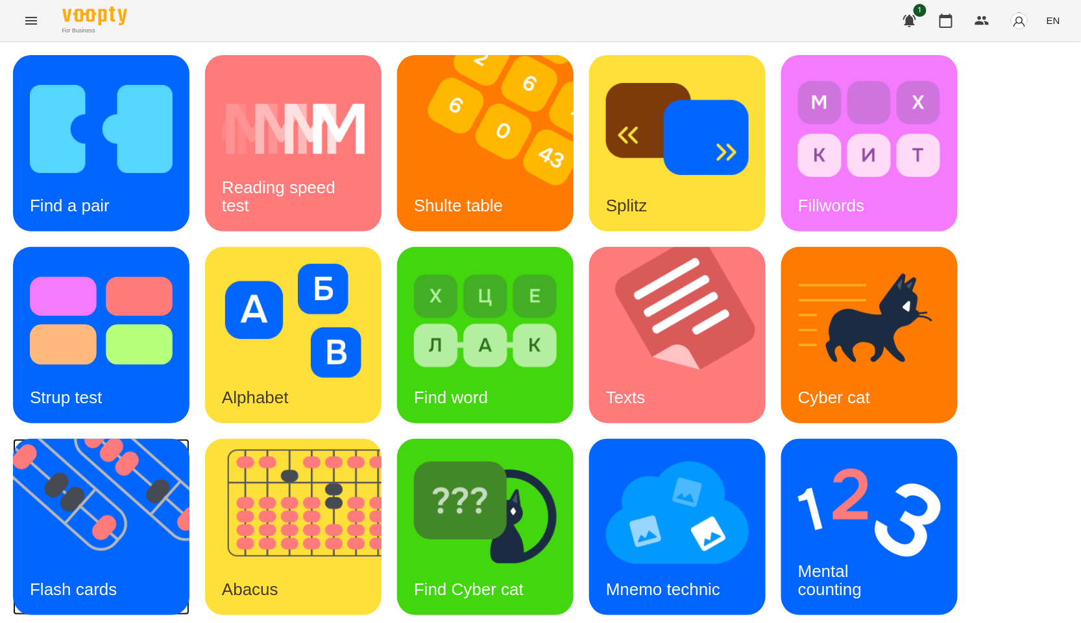
click at [121, 552] on img at bounding box center [109, 527] width 193 height 176
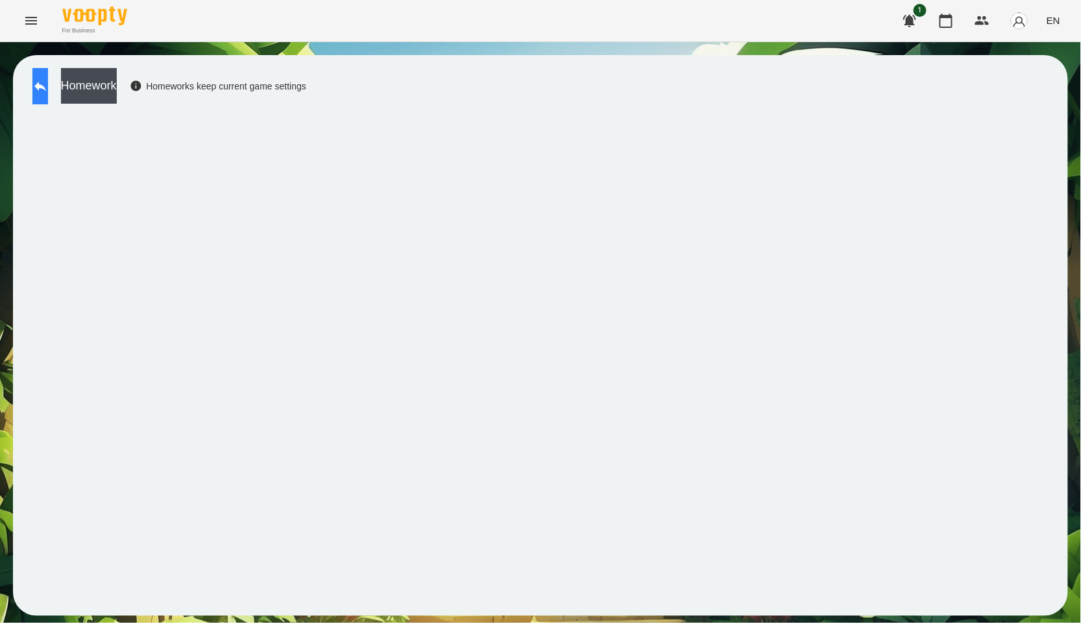
click at [48, 96] on button at bounding box center [40, 86] width 16 height 36
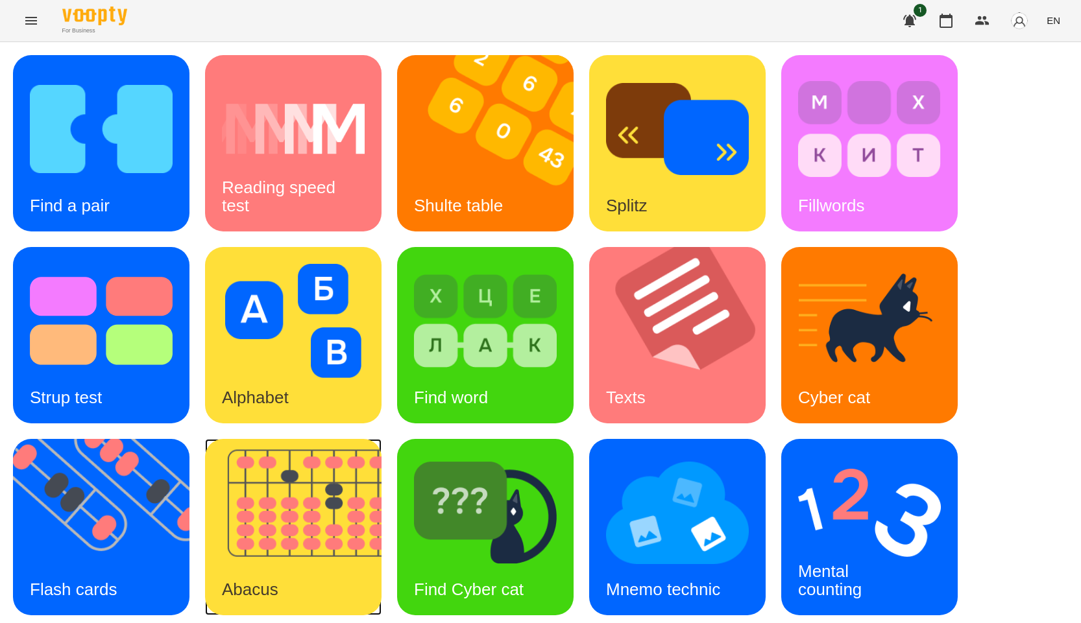
click at [360, 468] on img at bounding box center [301, 527] width 193 height 176
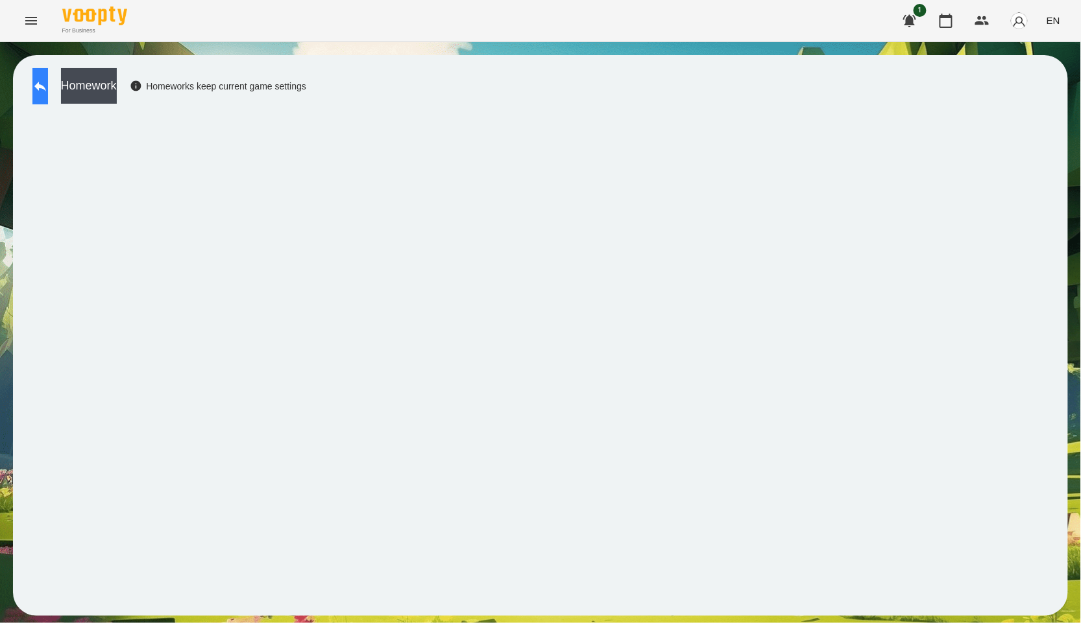
click at [48, 85] on icon at bounding box center [40, 86] width 16 height 16
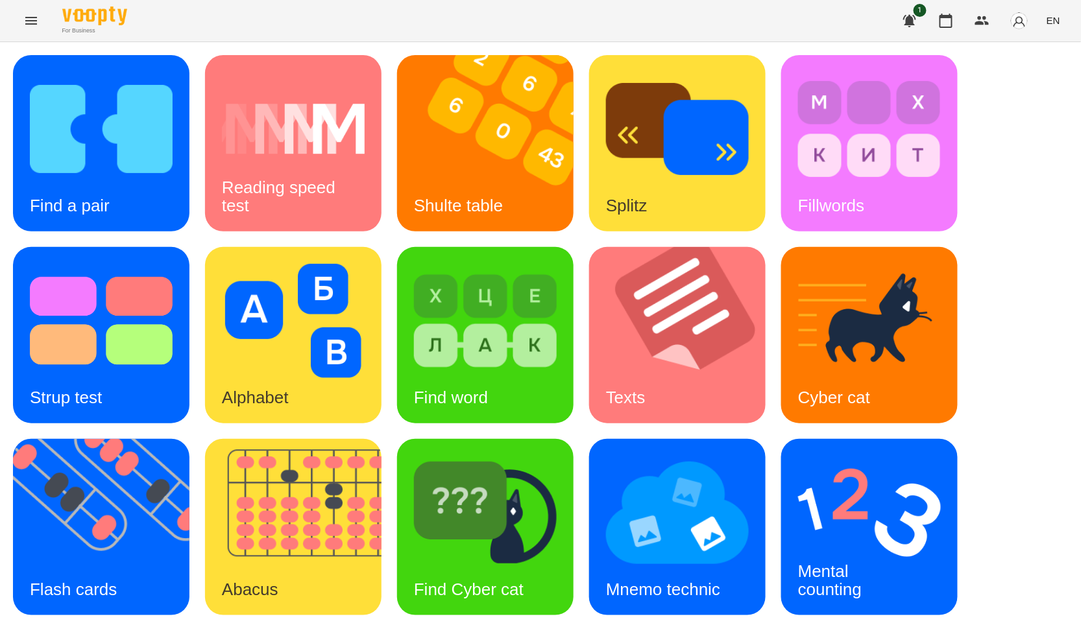
scroll to position [197, 0]
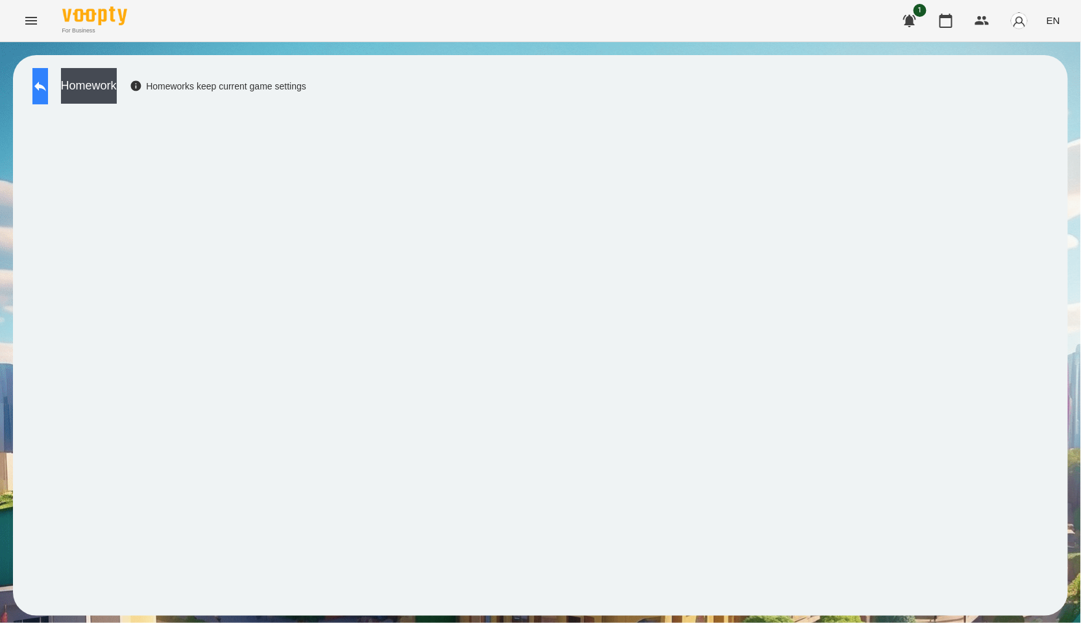
click at [46, 88] on icon at bounding box center [40, 87] width 12 height 10
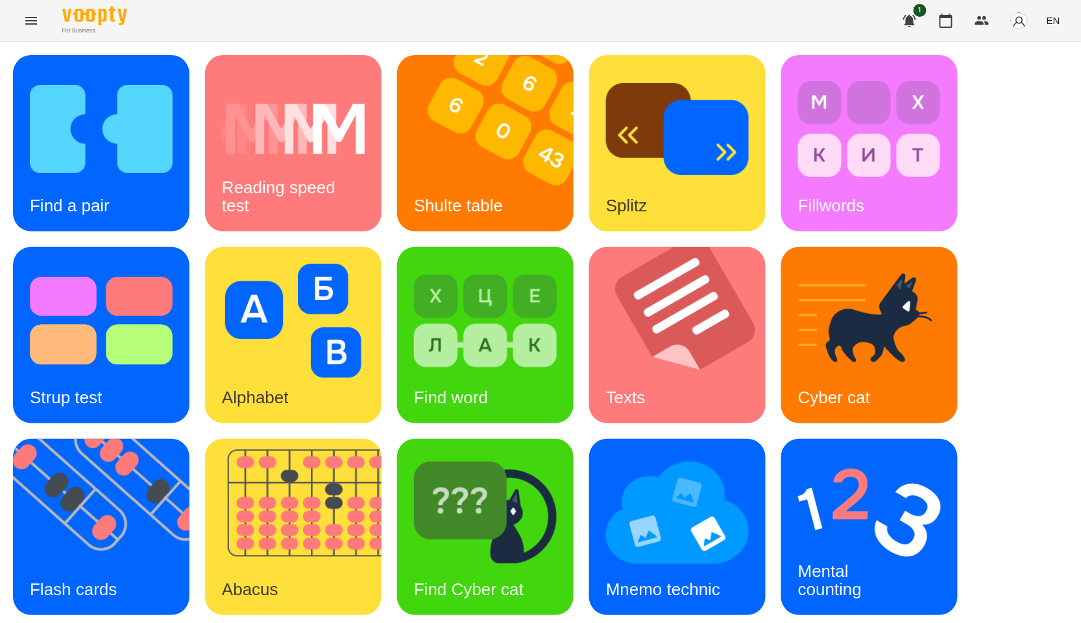
scroll to position [72, 0]
click at [848, 456] on img at bounding box center [869, 513] width 143 height 114
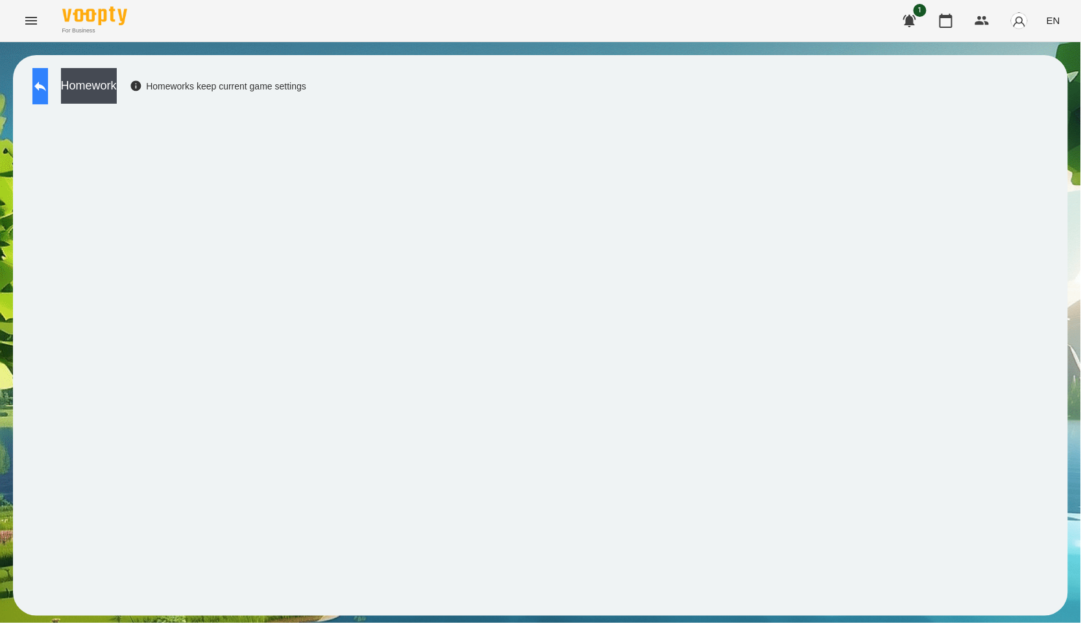
click at [46, 86] on icon at bounding box center [40, 87] width 12 height 10
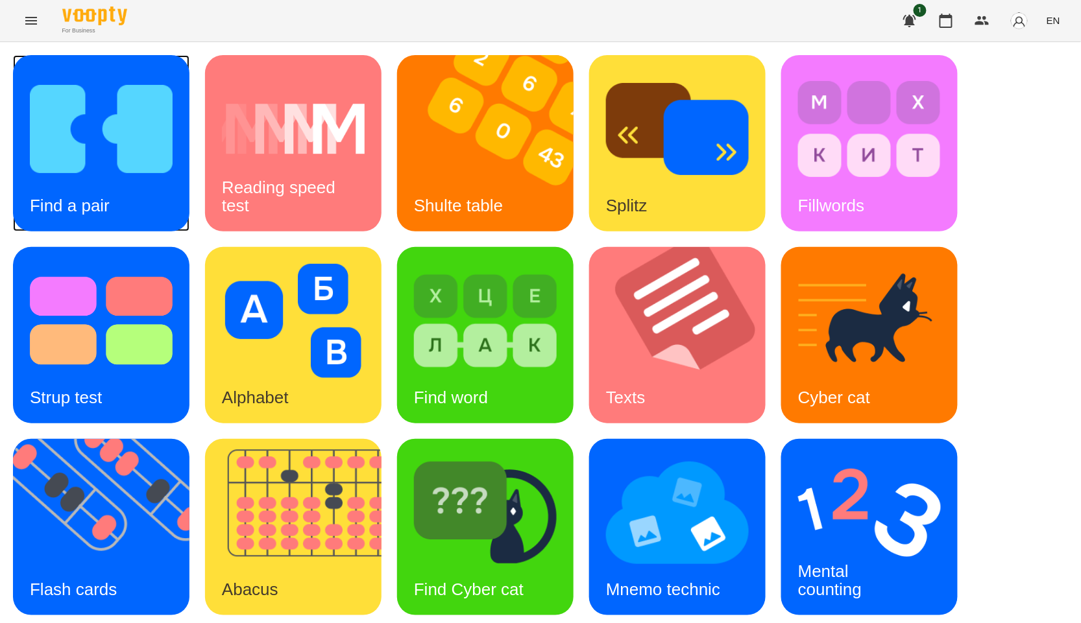
click at [115, 162] on img at bounding box center [101, 129] width 143 height 114
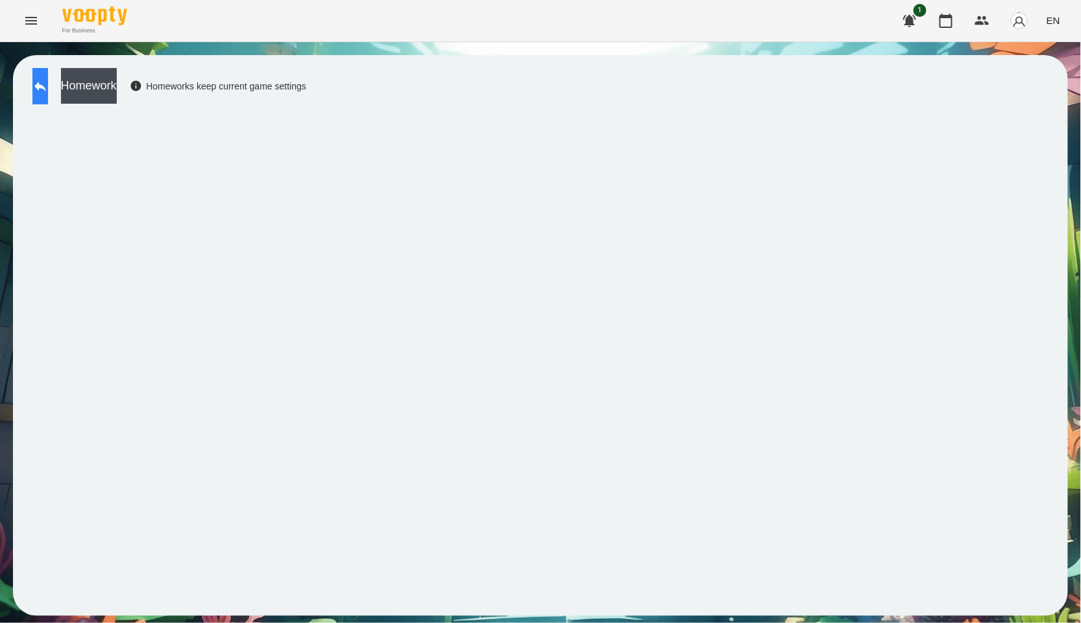
click at [37, 88] on button at bounding box center [40, 86] width 16 height 36
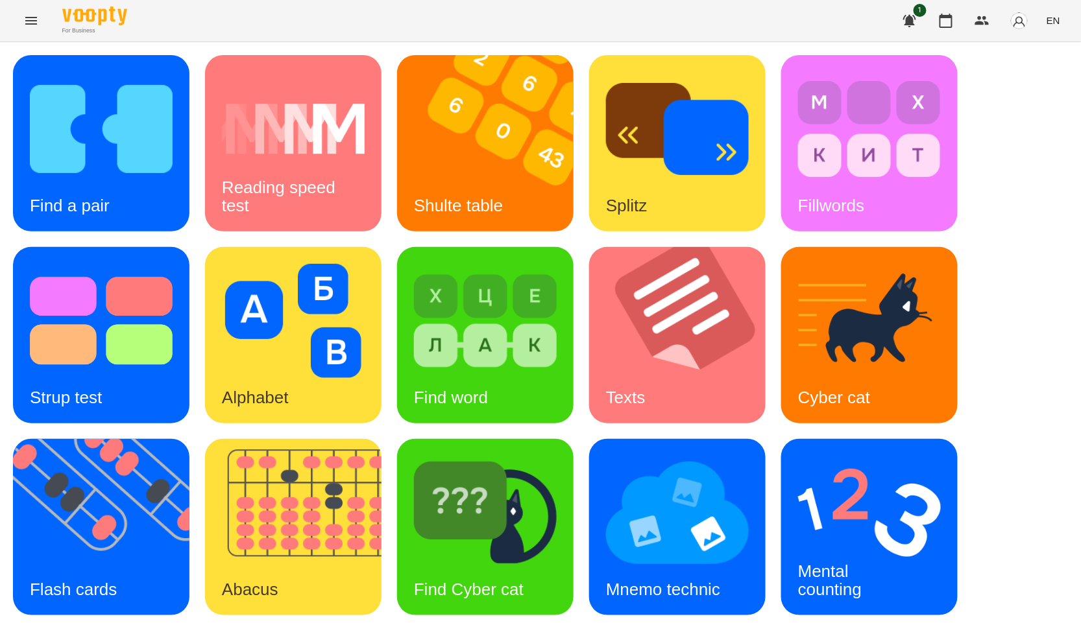
scroll to position [197, 0]
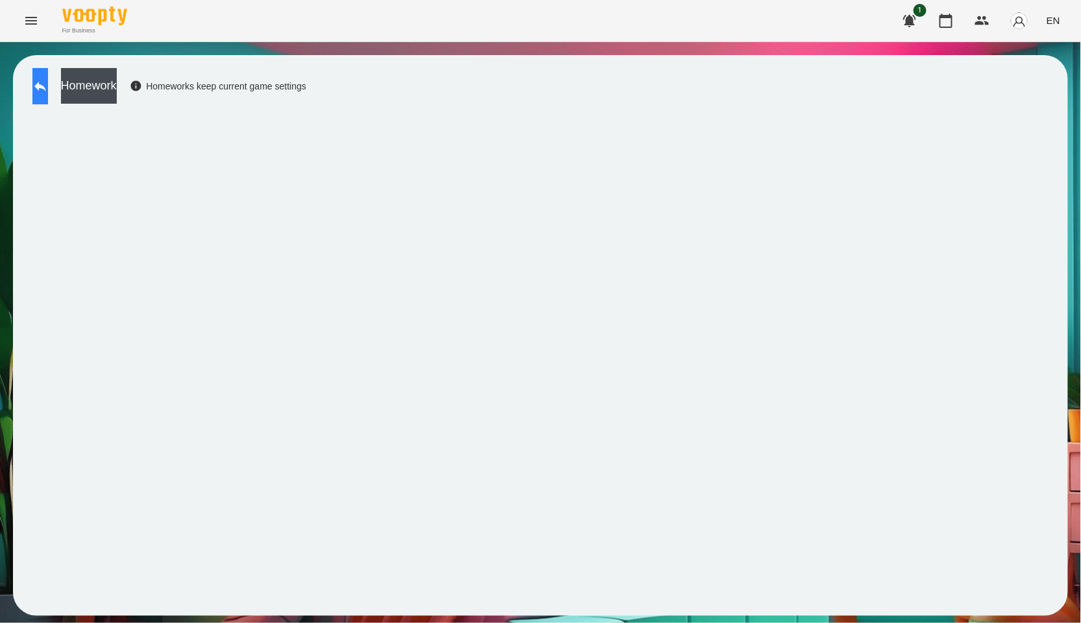
click at [39, 96] on button at bounding box center [40, 86] width 16 height 36
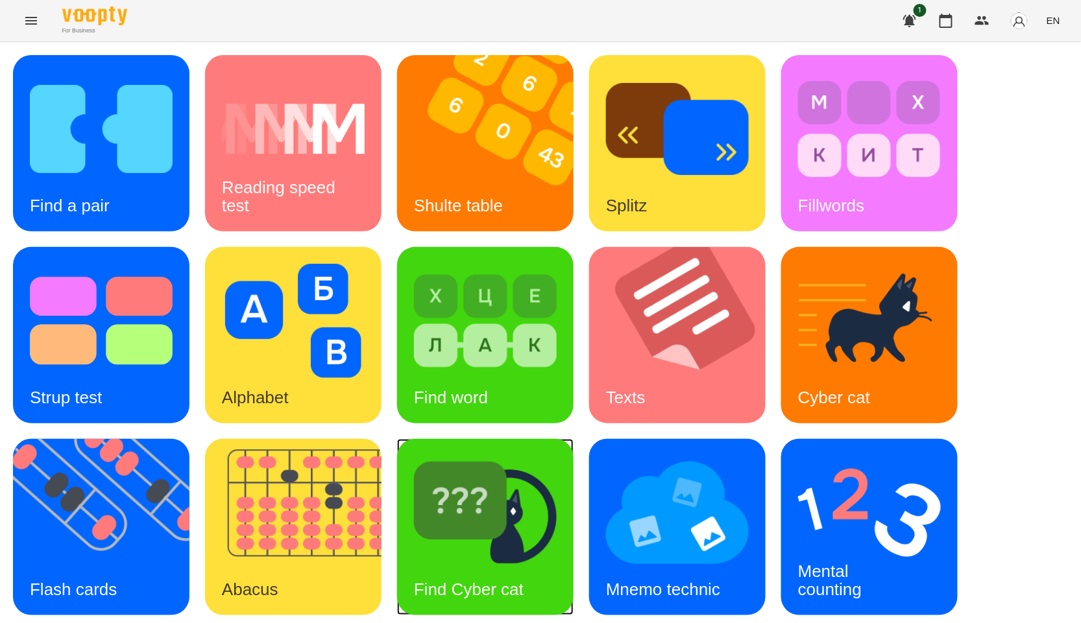
click at [533, 541] on img at bounding box center [485, 513] width 143 height 114
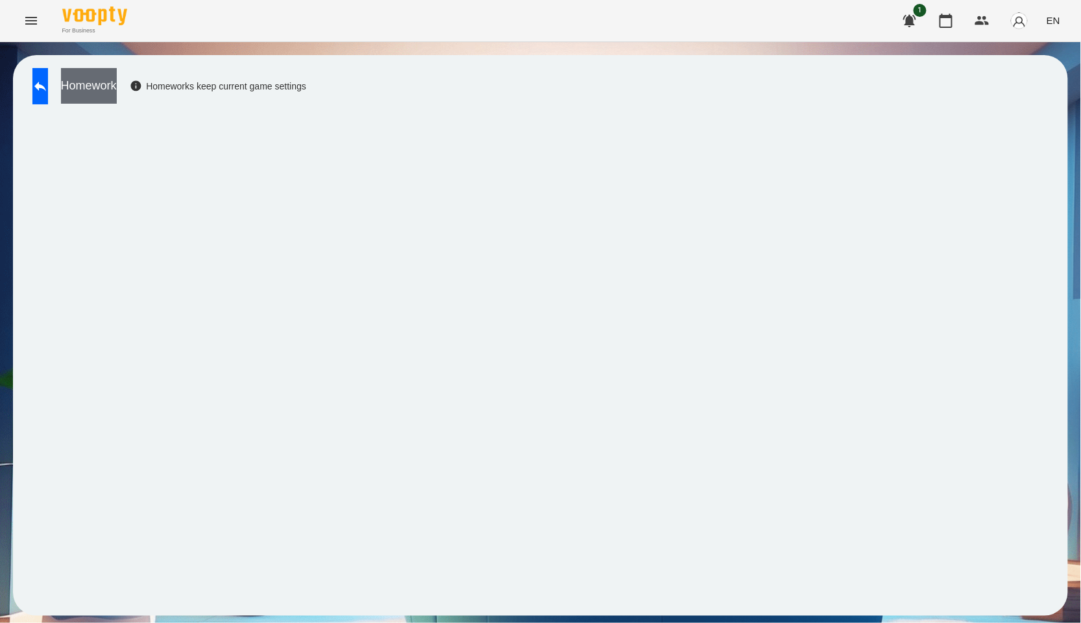
click at [117, 90] on button "Homework" at bounding box center [89, 86] width 56 height 36
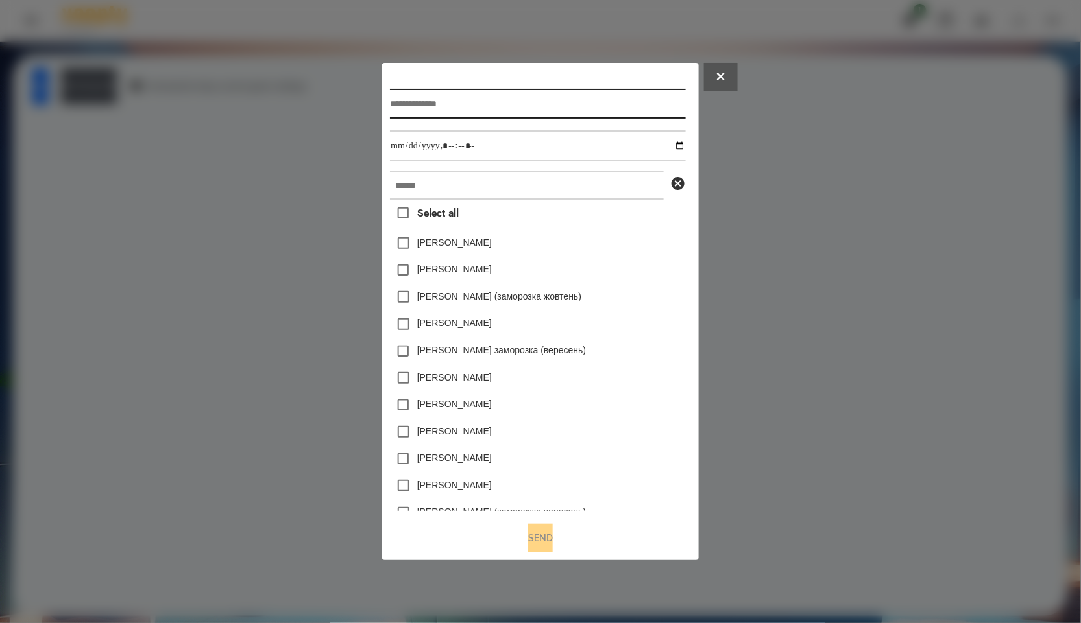
click at [485, 108] on input "text" at bounding box center [537, 104] width 295 height 30
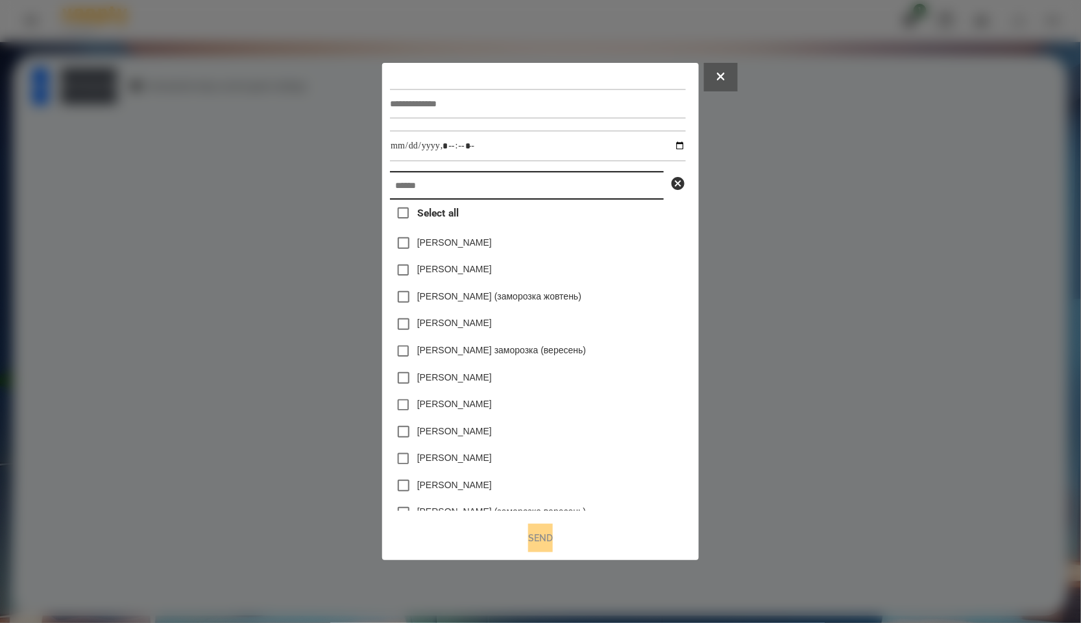
click at [485, 191] on input "text" at bounding box center [527, 185] width 274 height 29
type input "*"
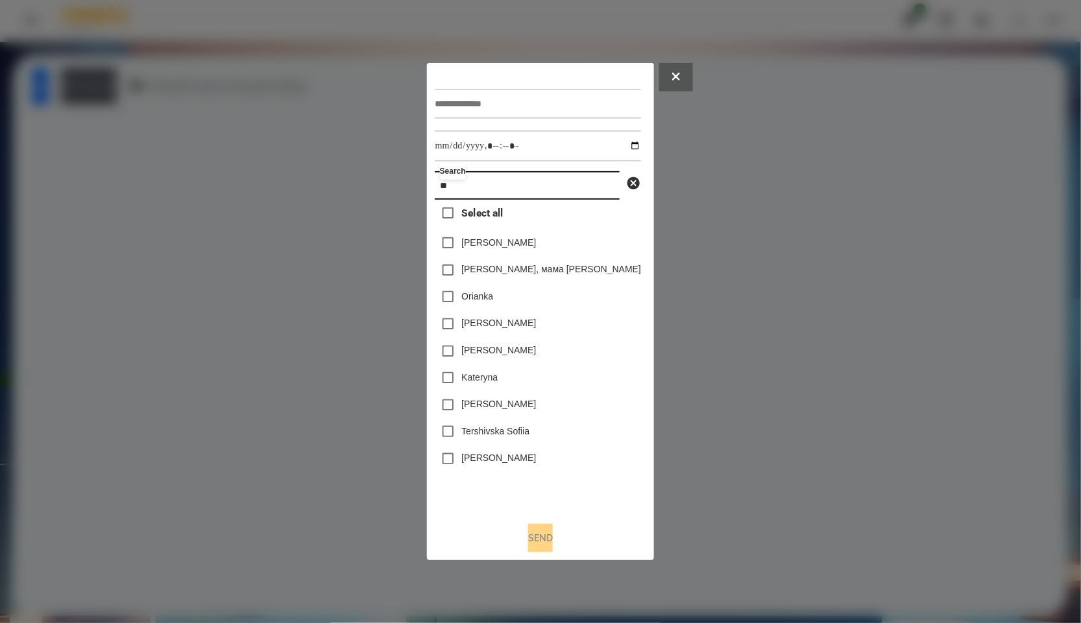
type input "*"
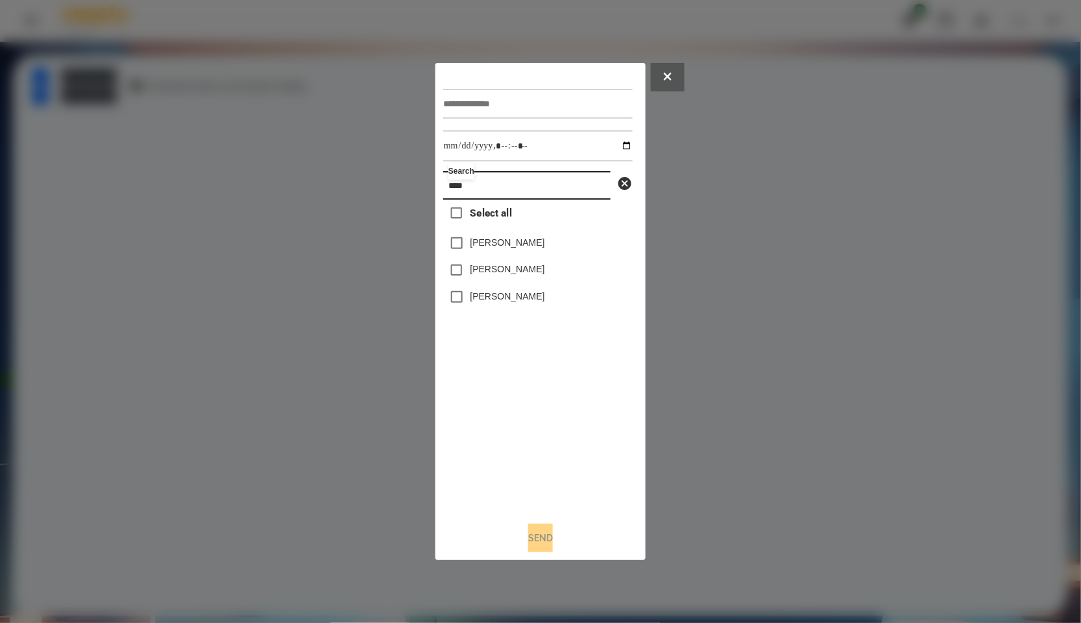
type input "****"
click at [525, 301] on label "[PERSON_NAME]" at bounding box center [507, 296] width 75 height 13
click at [510, 84] on div at bounding box center [537, 103] width 189 height 53
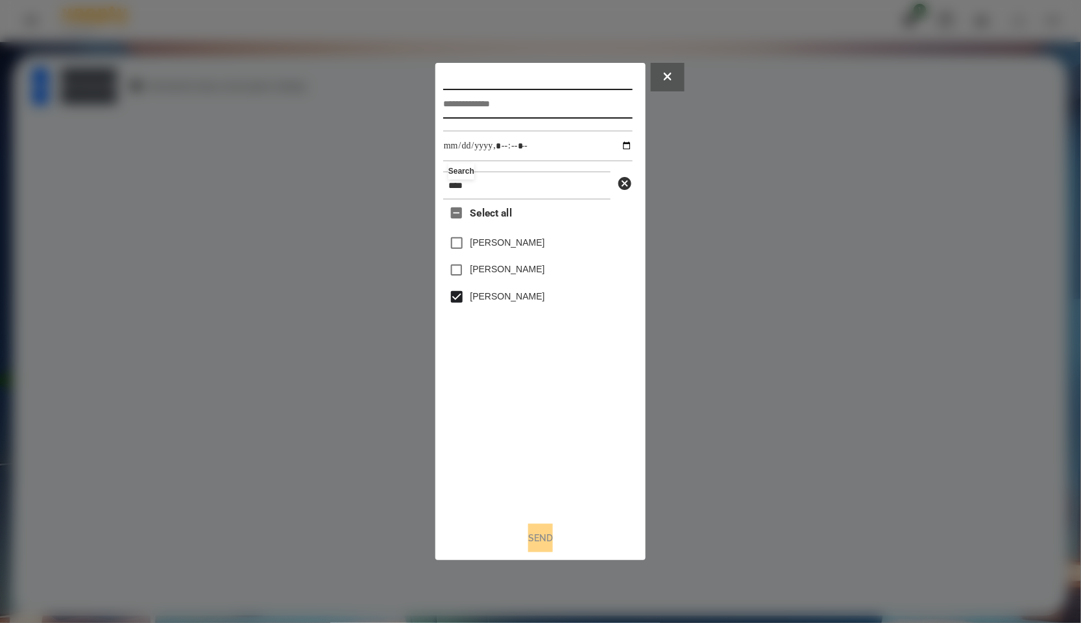
click at [513, 101] on input "text" at bounding box center [537, 104] width 189 height 30
click at [466, 296] on div "[PERSON_NAME]" at bounding box center [537, 296] width 189 height 27
copy label "[PERSON_NAME]"
click at [501, 102] on input "text" at bounding box center [537, 104] width 189 height 30
paste input "**********"
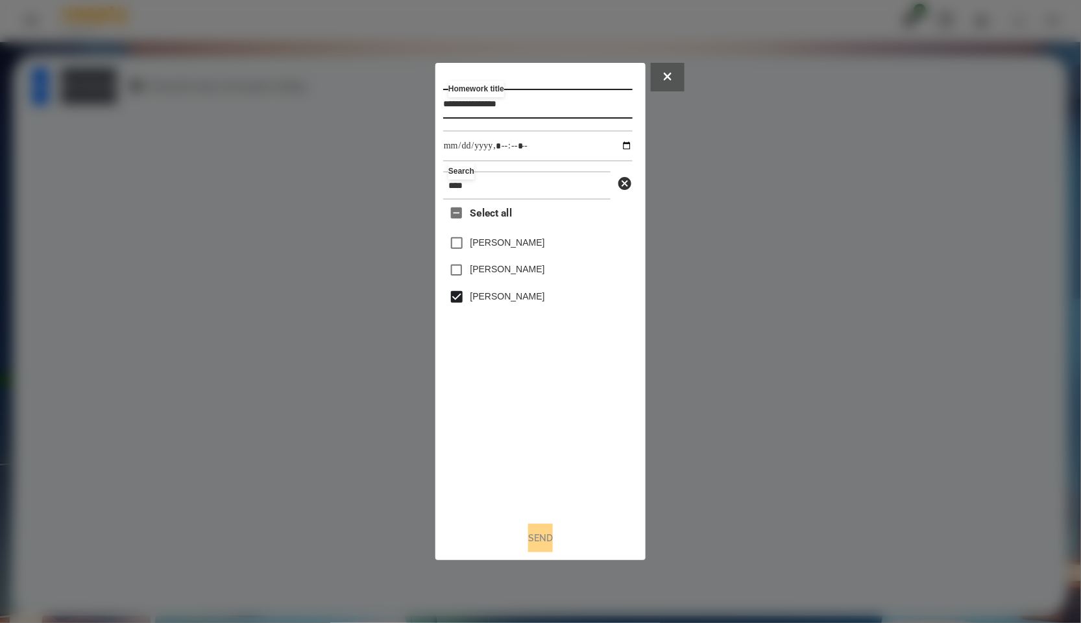
type input "**********"
click at [617, 144] on input "datetime-local" at bounding box center [537, 145] width 189 height 31
type input "**********"
click at [529, 451] on div "Select all Вовк Кароліна Макаровська Мія Дмитрівна Кароліна Буларга" at bounding box center [537, 356] width 189 height 312
click at [553, 544] on button "Send" at bounding box center [540, 538] width 25 height 29
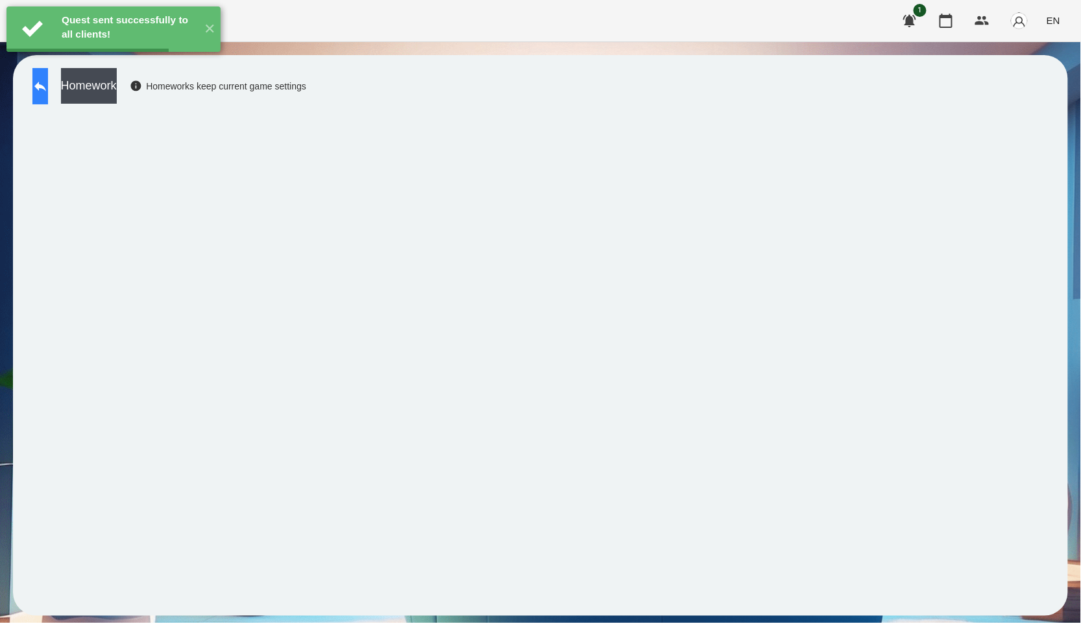
click at [48, 96] on button at bounding box center [40, 86] width 16 height 36
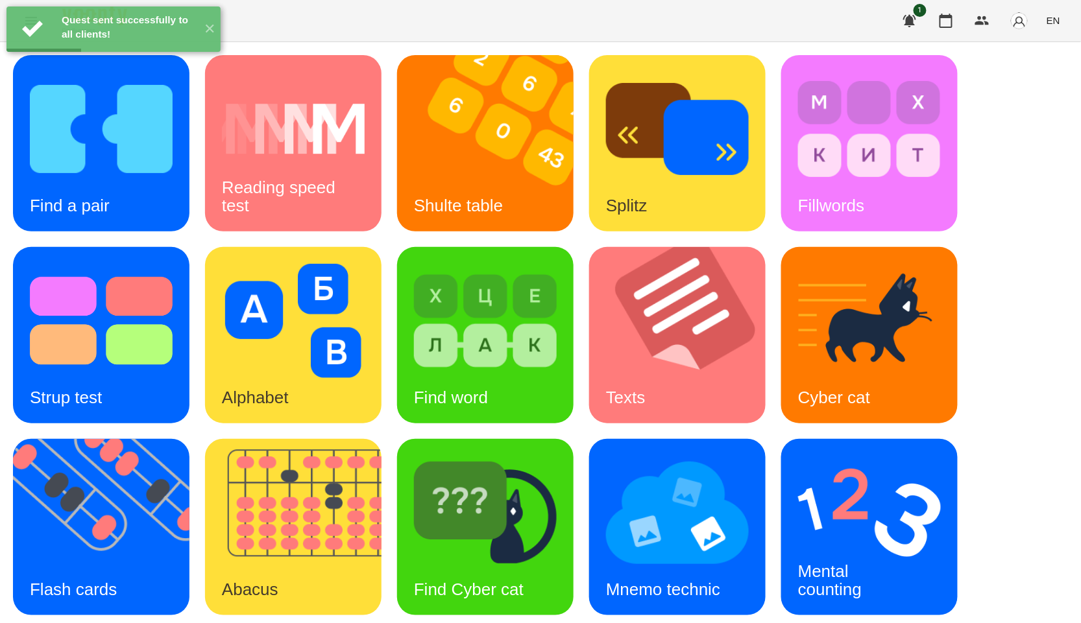
scroll to position [197, 0]
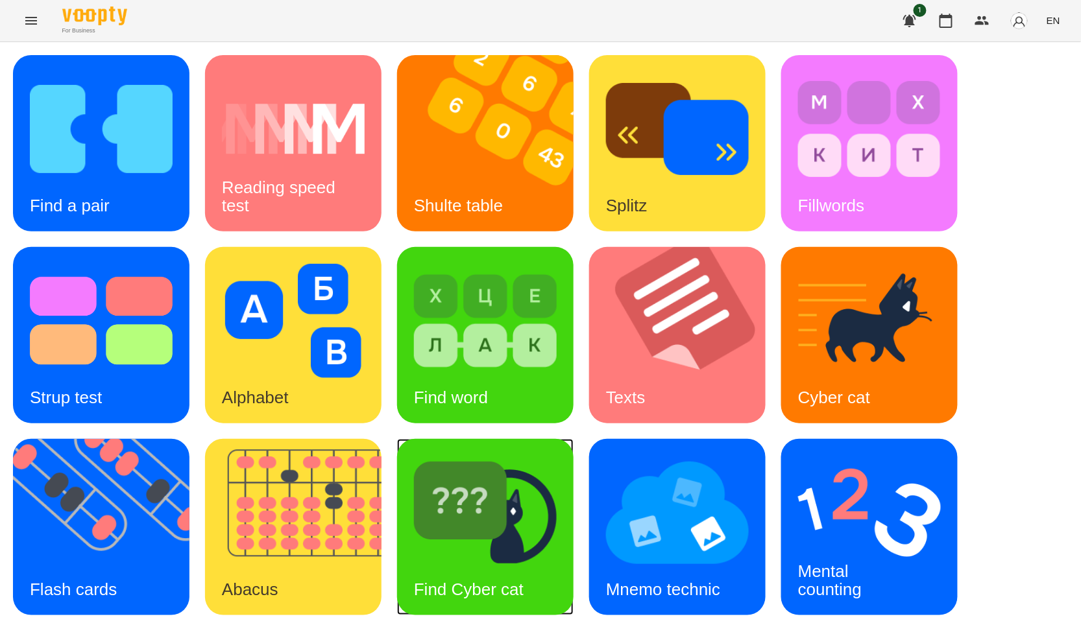
click at [477, 456] on img at bounding box center [485, 513] width 143 height 114
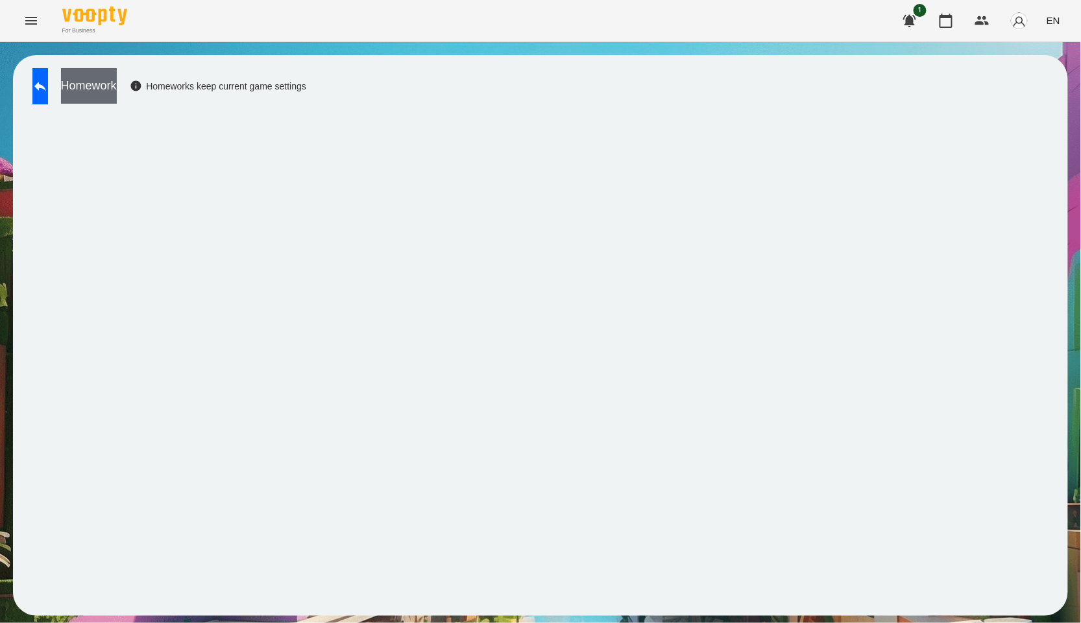
click at [117, 90] on button "Homework" at bounding box center [89, 86] width 56 height 36
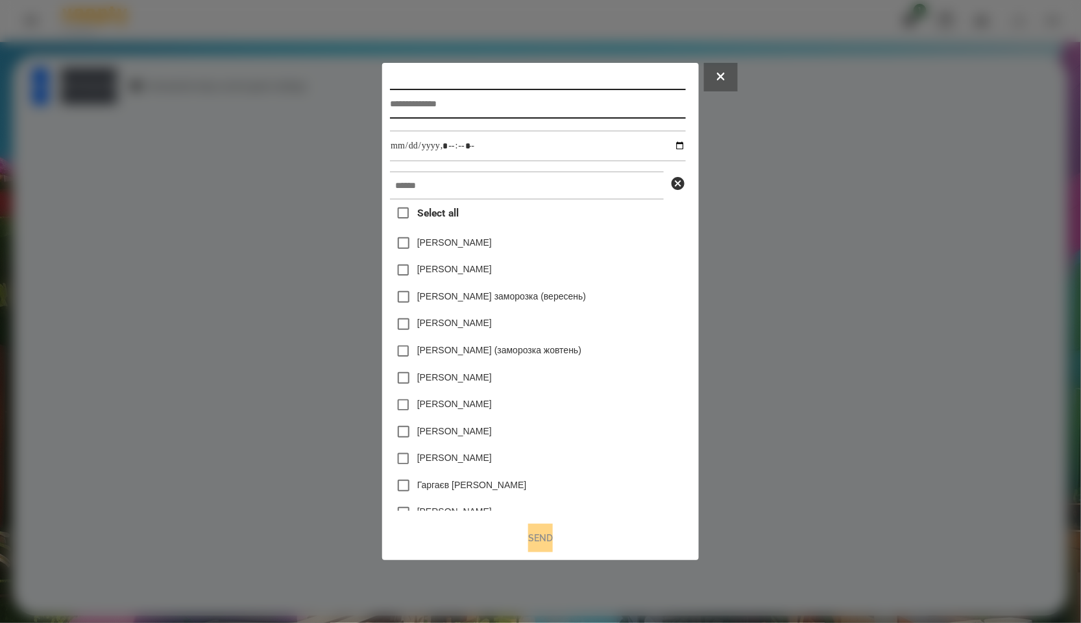
click at [491, 114] on input "text" at bounding box center [537, 104] width 295 height 30
paste input "**********"
type input "**********"
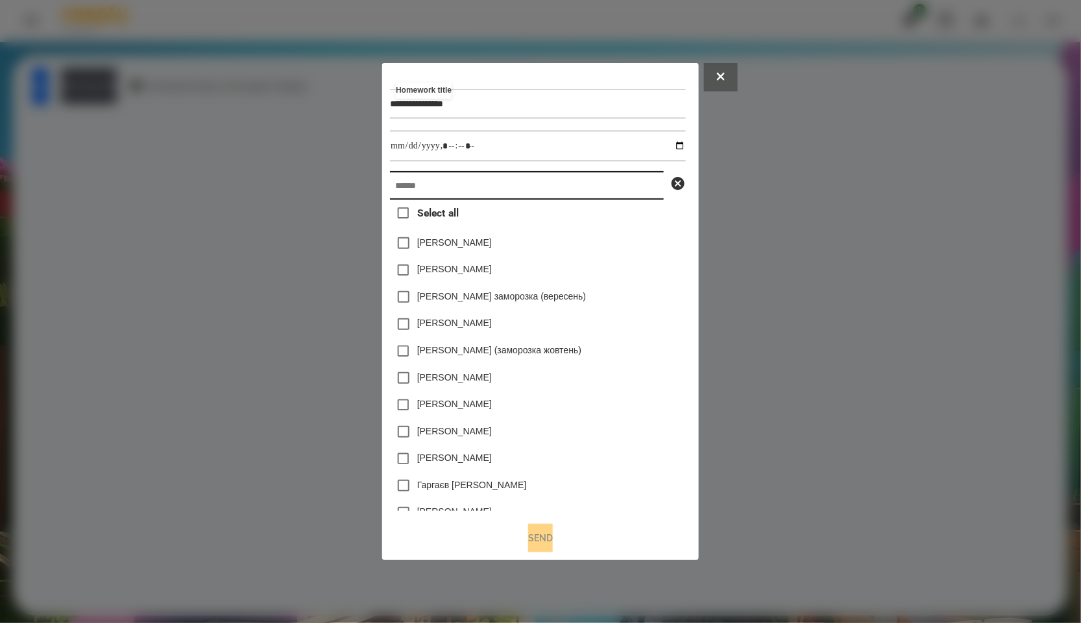
click at [479, 184] on input "text" at bounding box center [527, 185] width 274 height 29
paste input "**********"
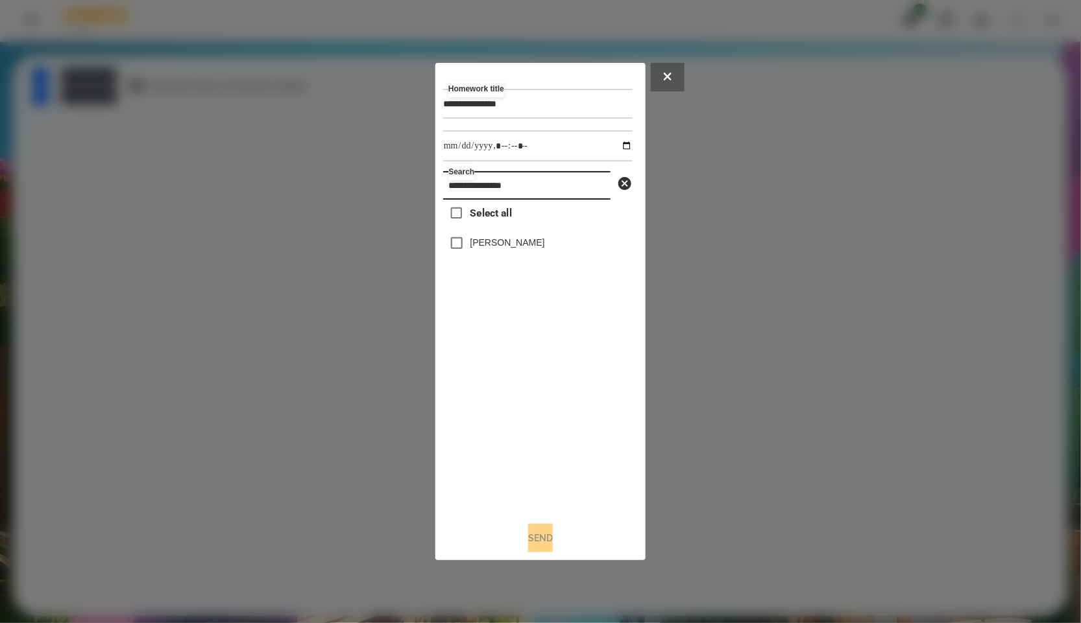
type input "**********"
click at [498, 238] on label "[PERSON_NAME]" at bounding box center [507, 242] width 75 height 13
click at [613, 149] on input "datetime-local" at bounding box center [537, 145] width 189 height 31
type input "**********"
click at [516, 438] on div "Select all Кароліна Буларга" at bounding box center [537, 356] width 189 height 312
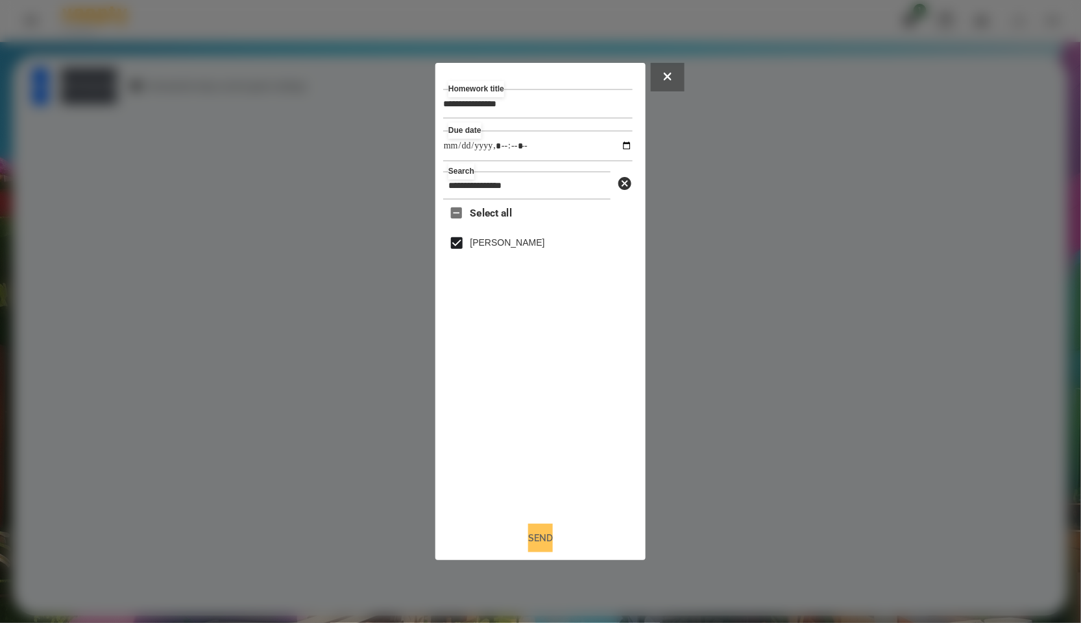
click at [549, 542] on button "Send" at bounding box center [540, 538] width 25 height 29
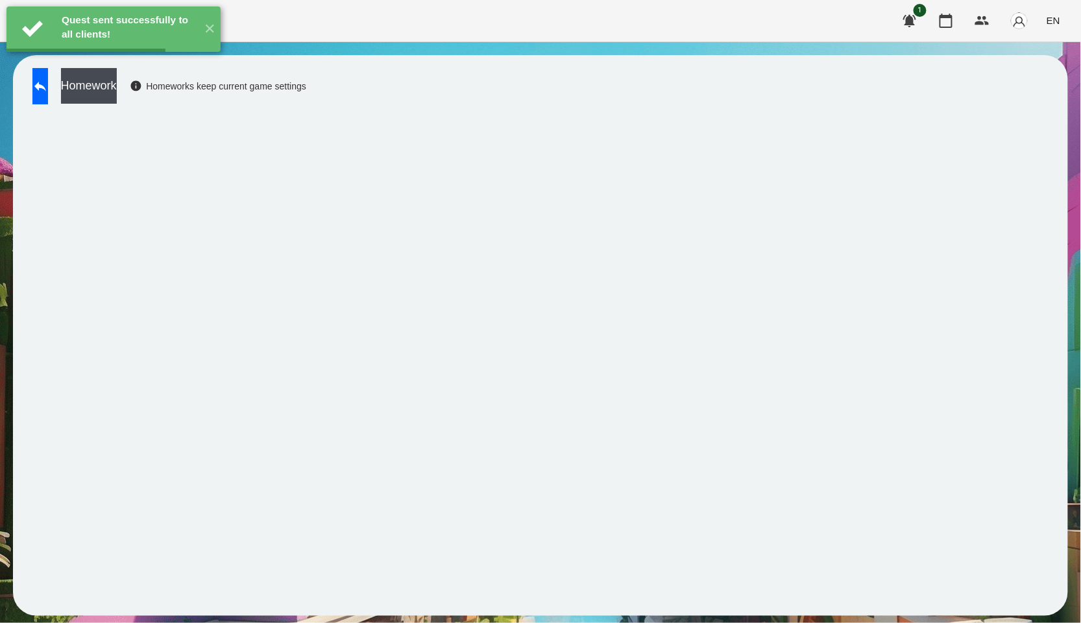
click at [117, 76] on button "Homework" at bounding box center [89, 86] width 56 height 36
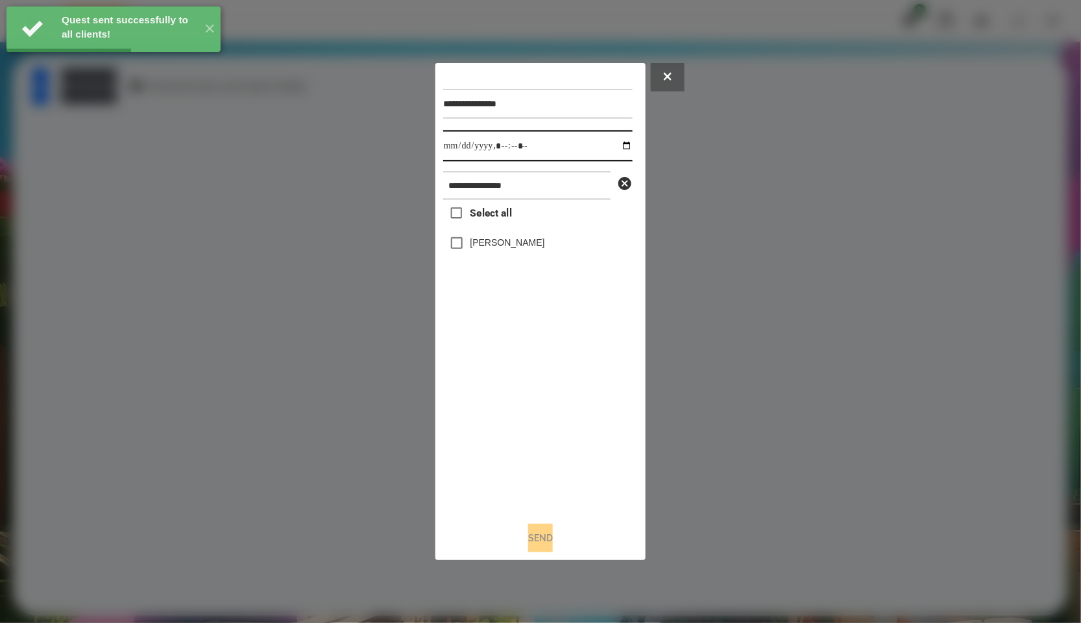
click at [615, 140] on input "datetime-local" at bounding box center [537, 145] width 189 height 31
type input "**********"
drag, startPoint x: 547, startPoint y: 394, endPoint x: 516, endPoint y: 277, distance: 120.9
click at [547, 394] on div "Select all Кароліна Буларга" at bounding box center [537, 356] width 189 height 312
click at [514, 238] on label "[PERSON_NAME]" at bounding box center [507, 242] width 75 height 13
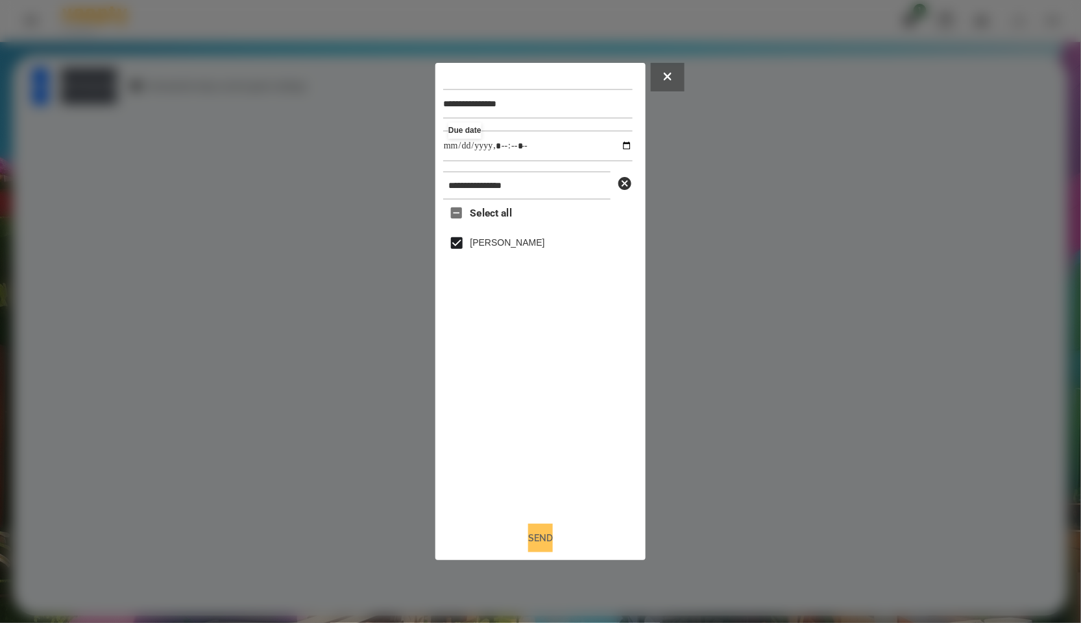
click at [546, 541] on button "Send" at bounding box center [540, 538] width 25 height 29
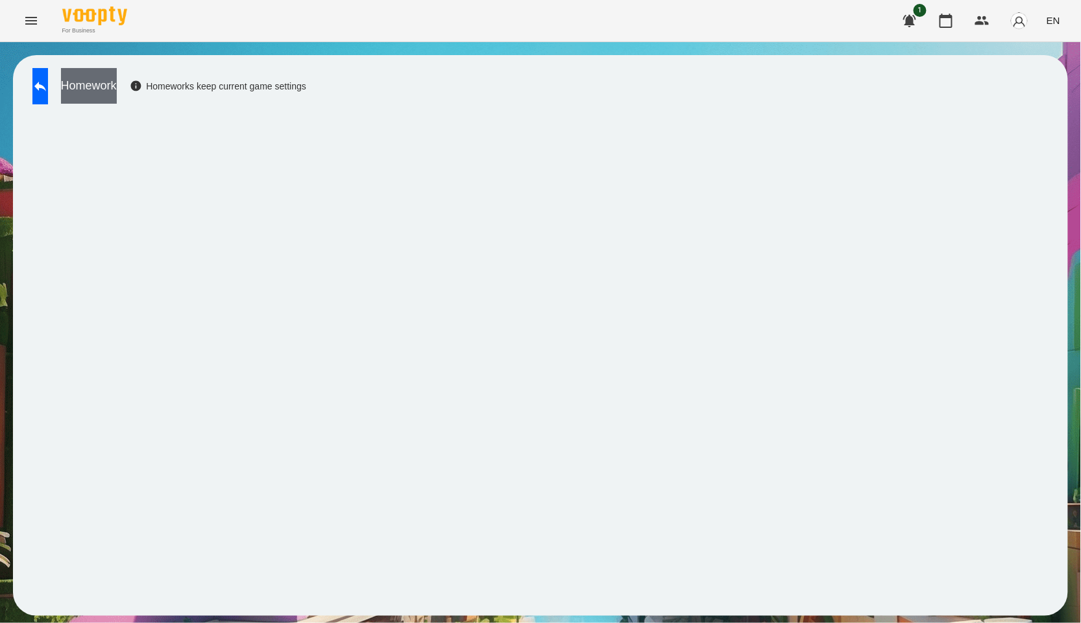
click at [117, 80] on button "Homework" at bounding box center [89, 86] width 56 height 36
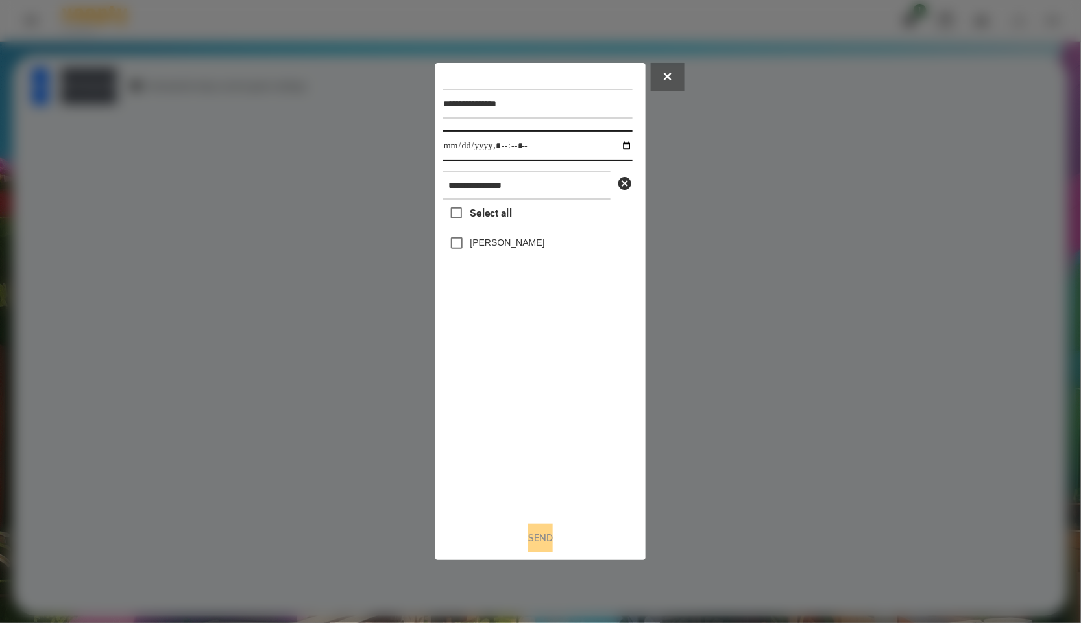
click at [613, 147] on input "datetime-local" at bounding box center [537, 145] width 189 height 31
type input "**********"
click at [548, 374] on div "Select all Кароліна Буларга" at bounding box center [537, 356] width 189 height 312
click at [484, 241] on label "[PERSON_NAME]" at bounding box center [507, 242] width 75 height 13
click at [537, 549] on button "Send" at bounding box center [540, 538] width 25 height 29
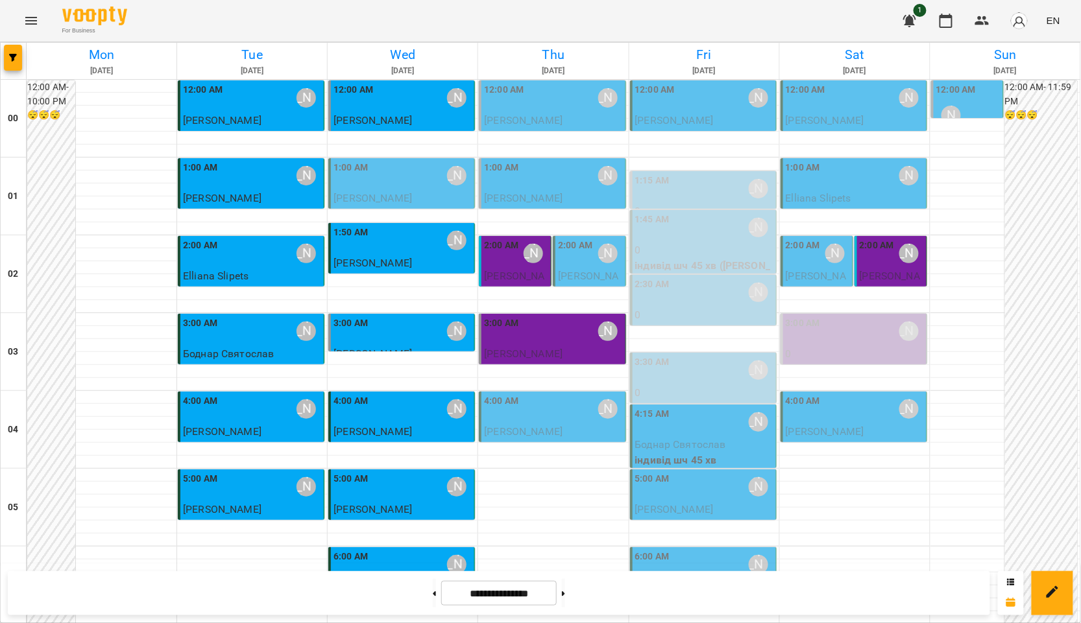
click at [594, 268] on div at bounding box center [540, 311] width 1081 height 623
click at [571, 273] on span "[PERSON_NAME]" at bounding box center [588, 284] width 60 height 28
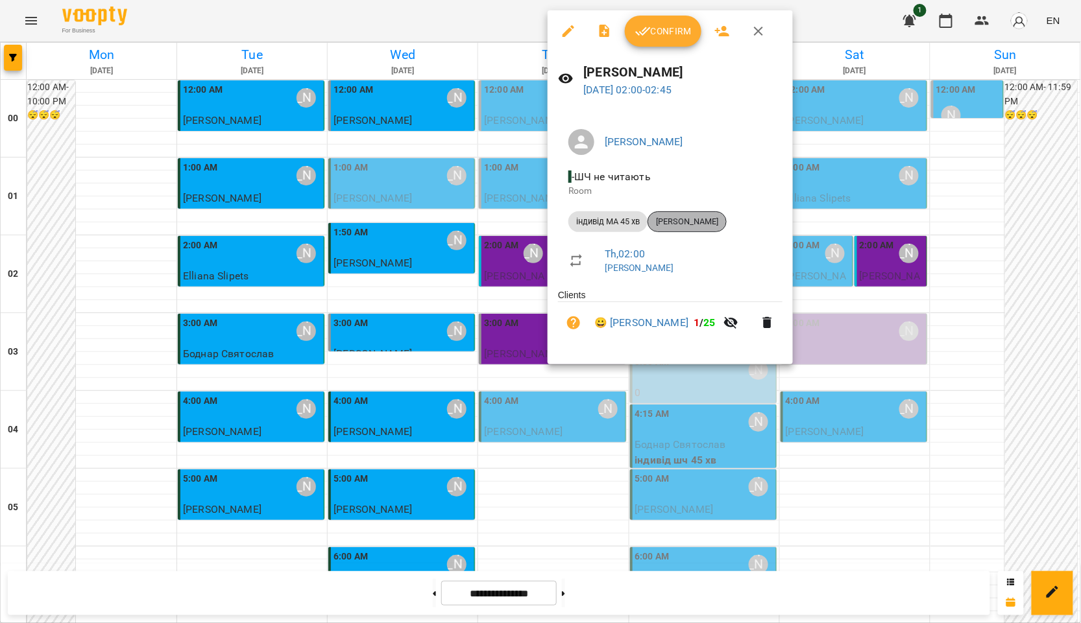
click at [718, 224] on span "[PERSON_NAME]" at bounding box center [687, 222] width 78 height 12
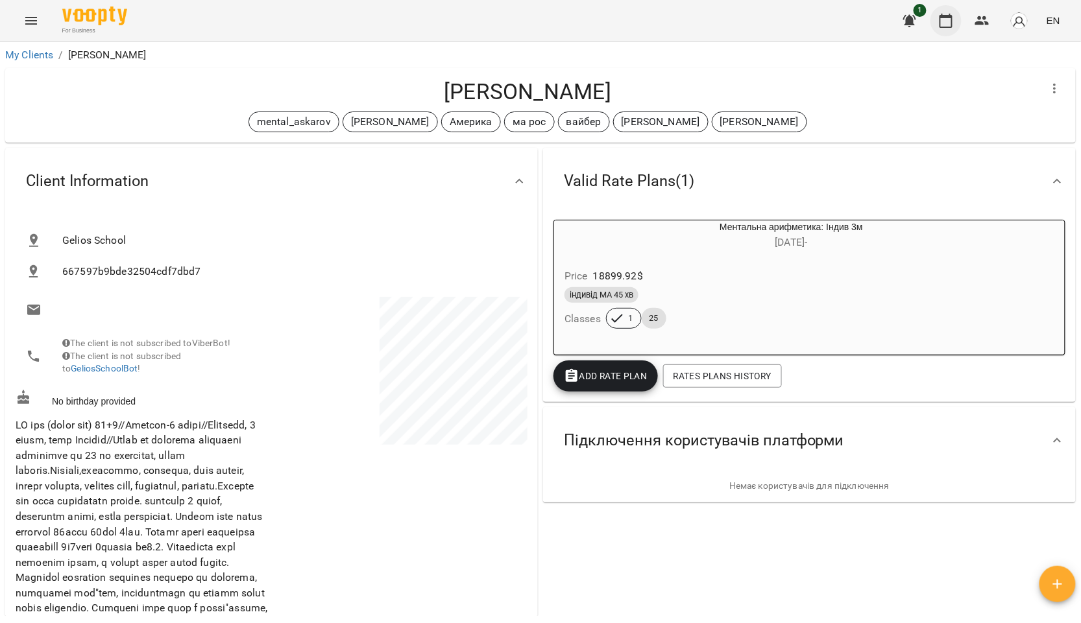
click at [955, 29] on button "button" at bounding box center [945, 20] width 31 height 31
